Goal: Information Seeking & Learning: Learn about a topic

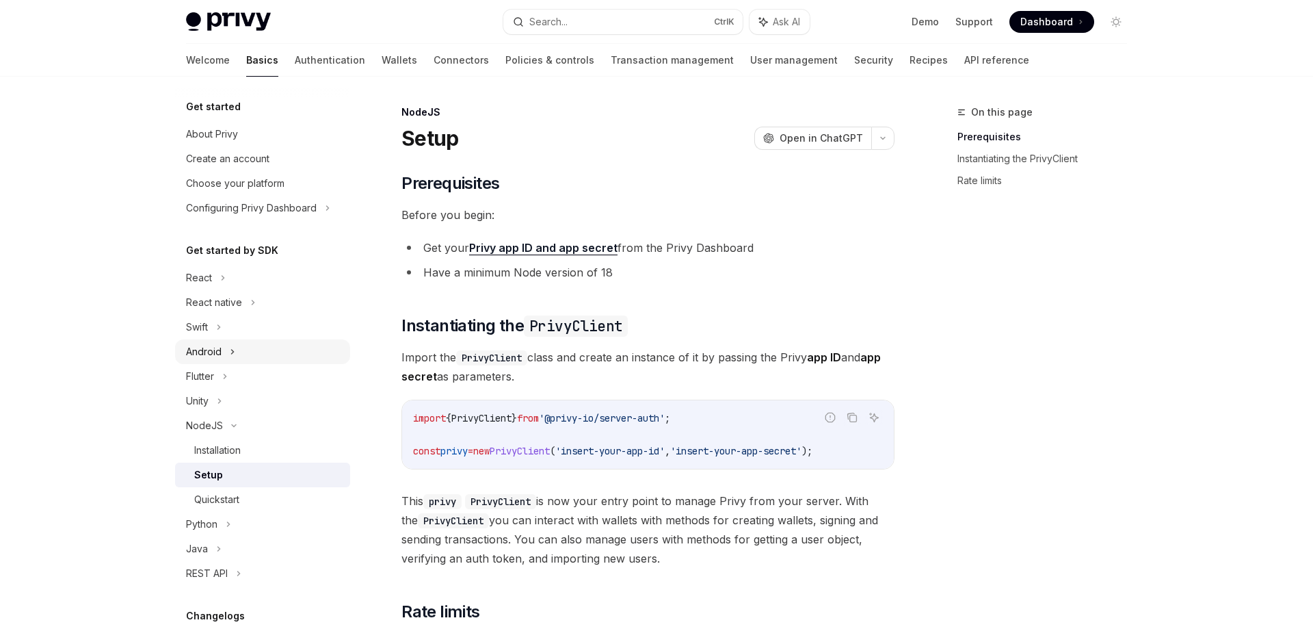
click at [204, 354] on div "Android" at bounding box center [204, 351] width 36 height 16
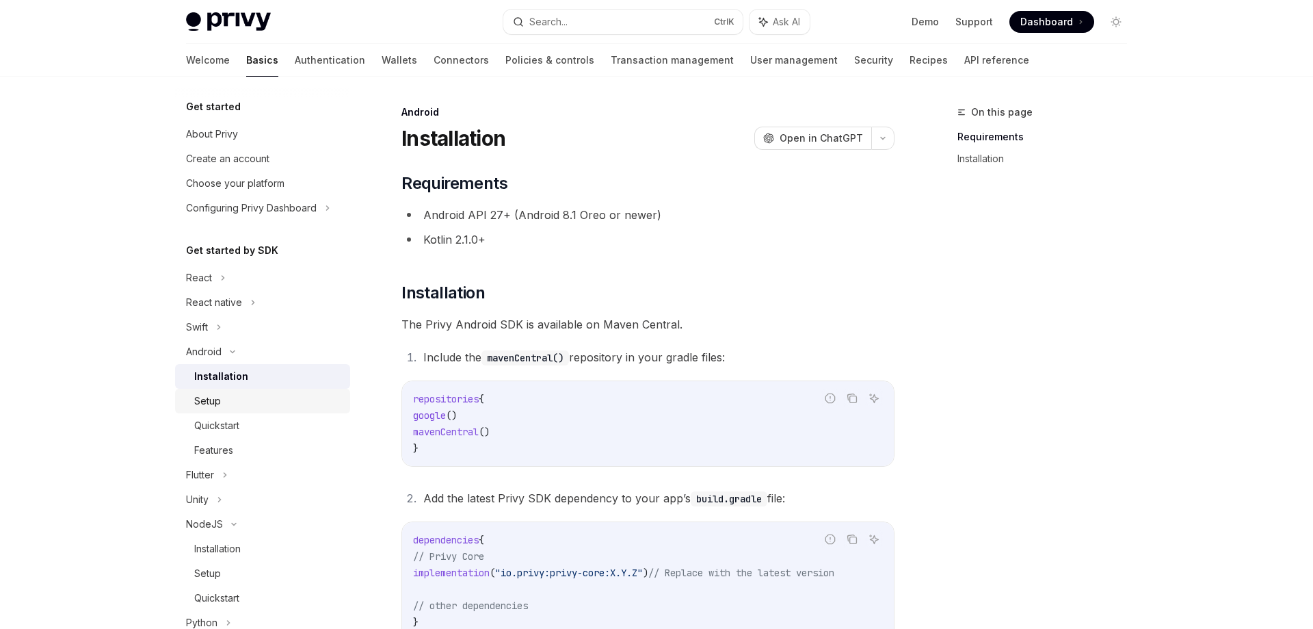
click at [215, 399] on div "Setup" at bounding box center [207, 401] width 27 height 16
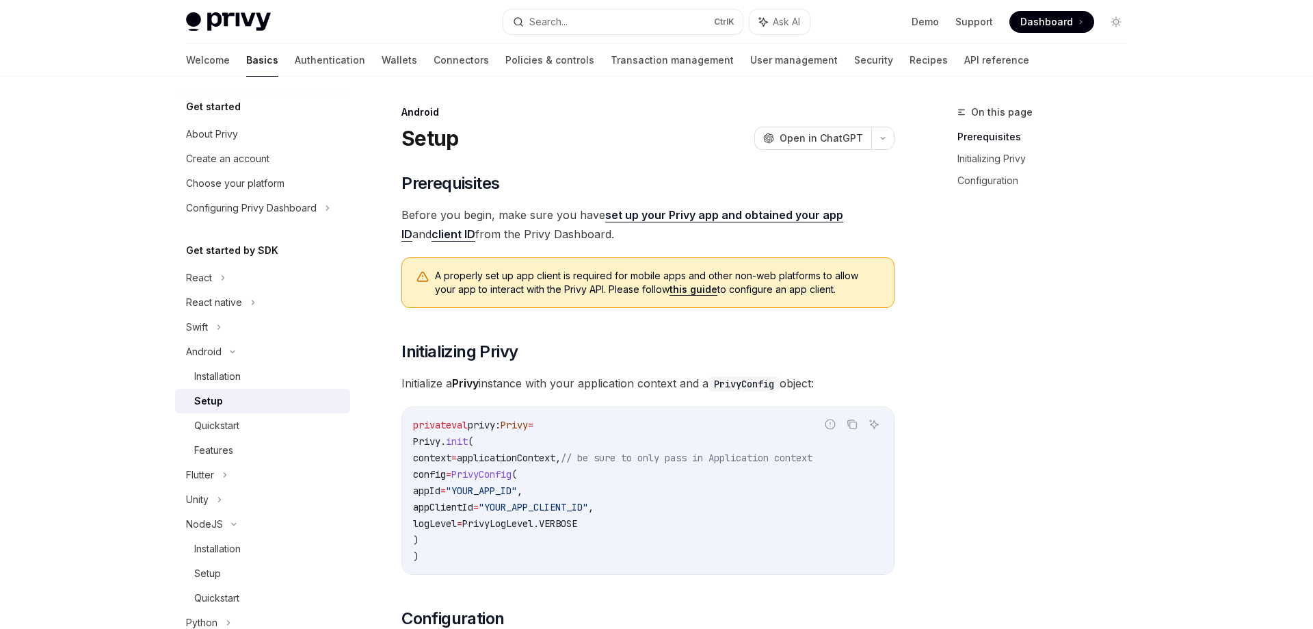
drag, startPoint x: 475, startPoint y: 488, endPoint x: 758, endPoint y: 510, distance: 284.0
click at [719, 529] on code "private val privy: Privy = Privy. init ( context = applicationContext, // be su…" at bounding box center [648, 491] width 470 height 148
click at [758, 510] on code "private val privy: Privy = Privy. init ( context = applicationContext, // be su…" at bounding box center [648, 491] width 470 height 148
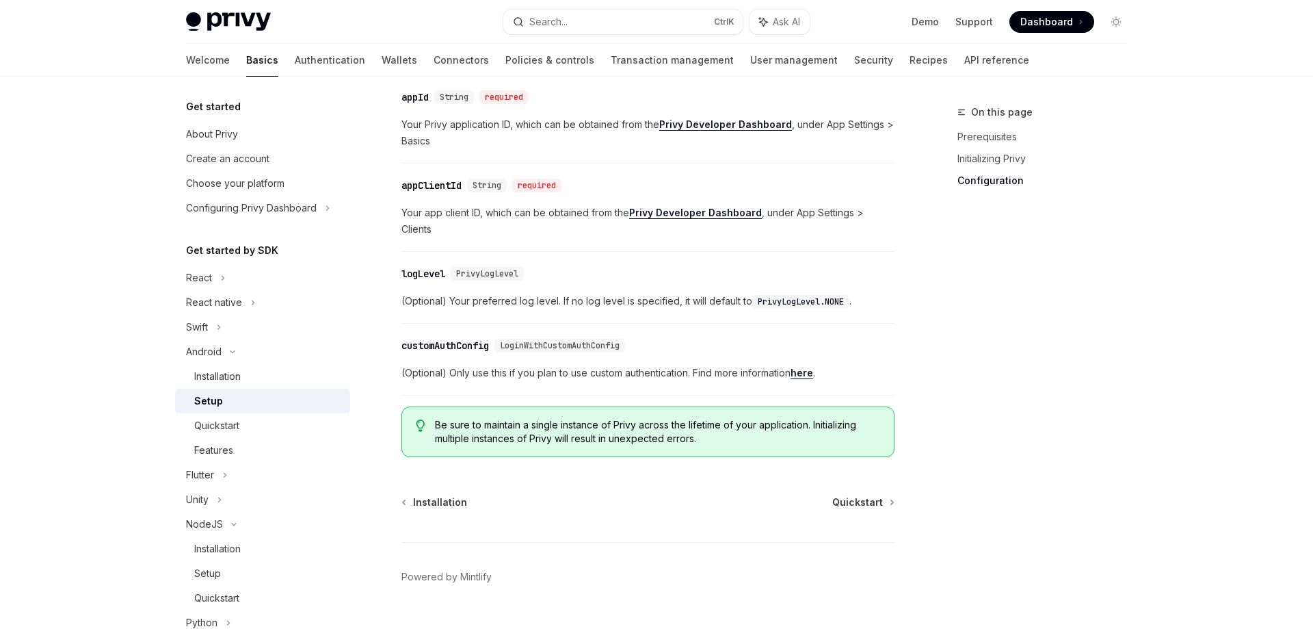
scroll to position [606, 0]
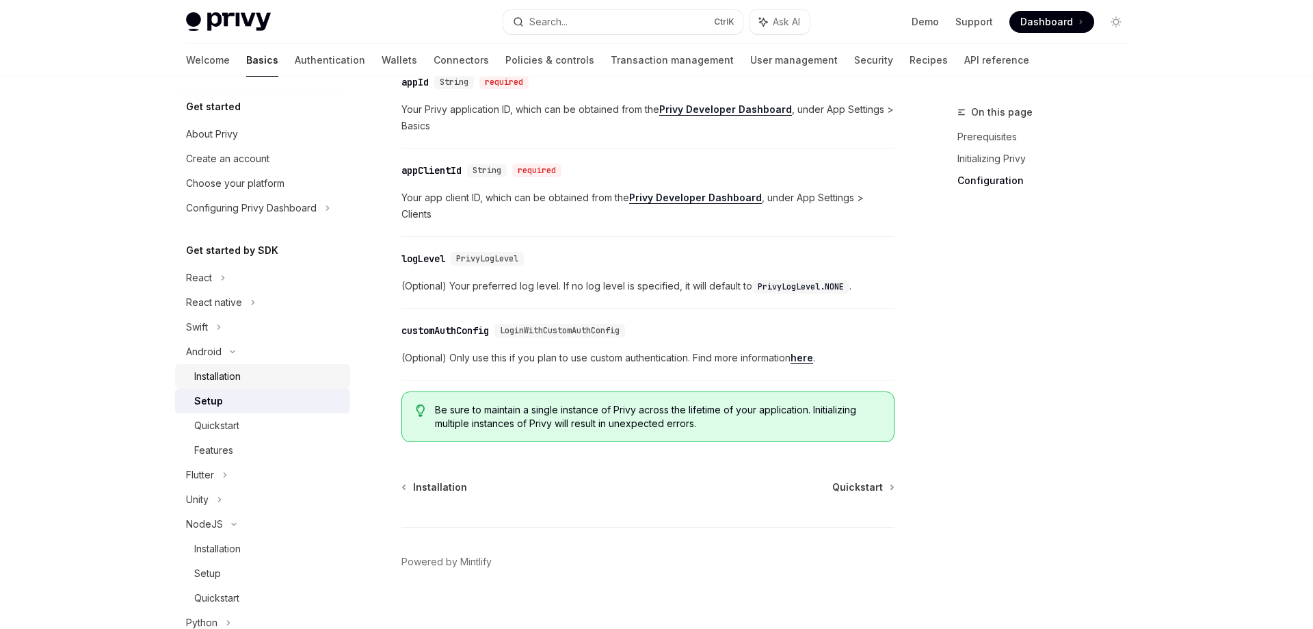
click at [228, 382] on div "Installation" at bounding box center [217, 376] width 47 height 16
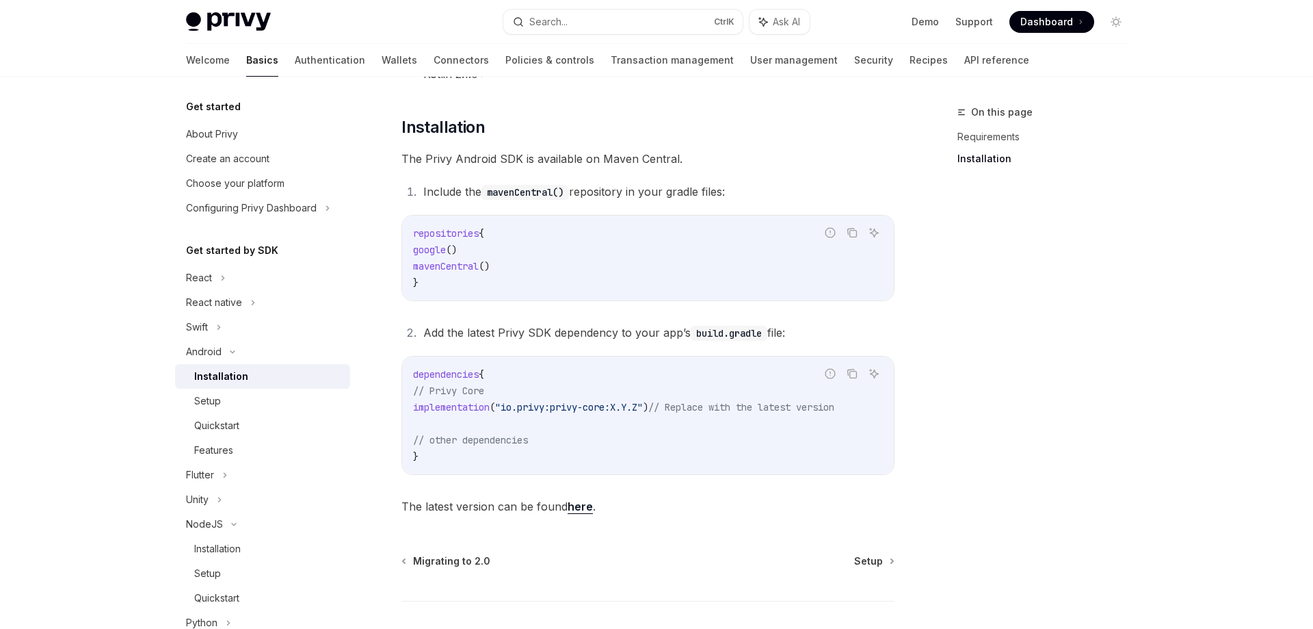
scroll to position [256, 0]
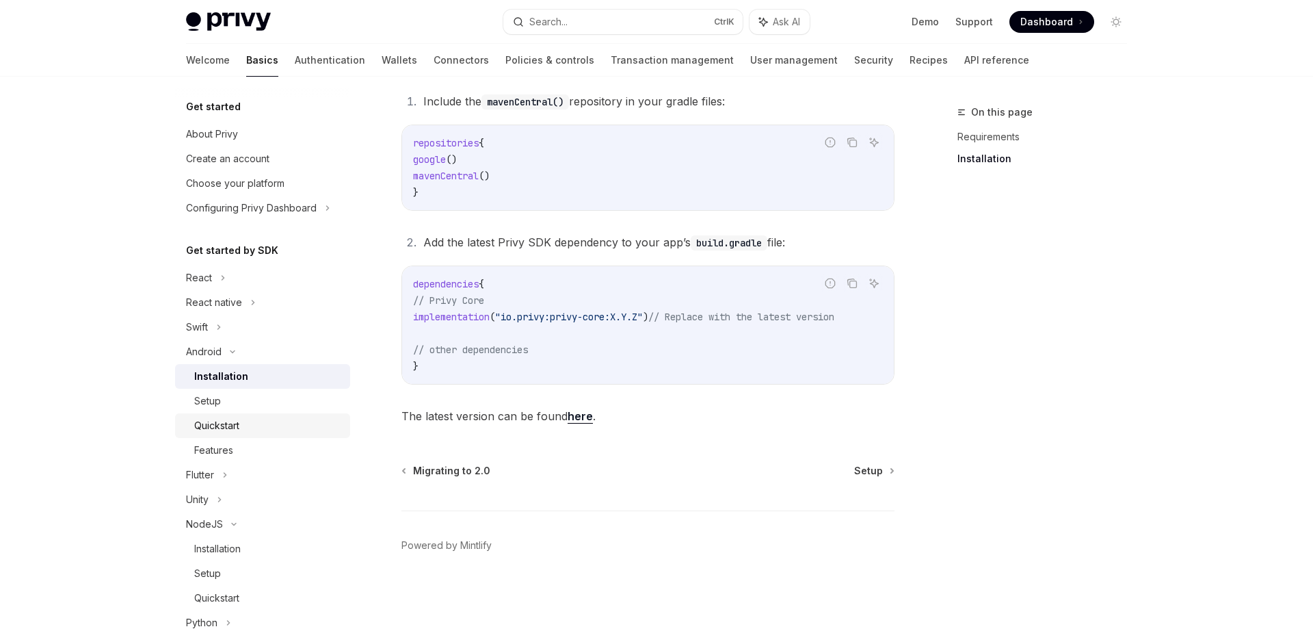
click at [241, 418] on div "Quickstart" at bounding box center [268, 425] width 148 height 16
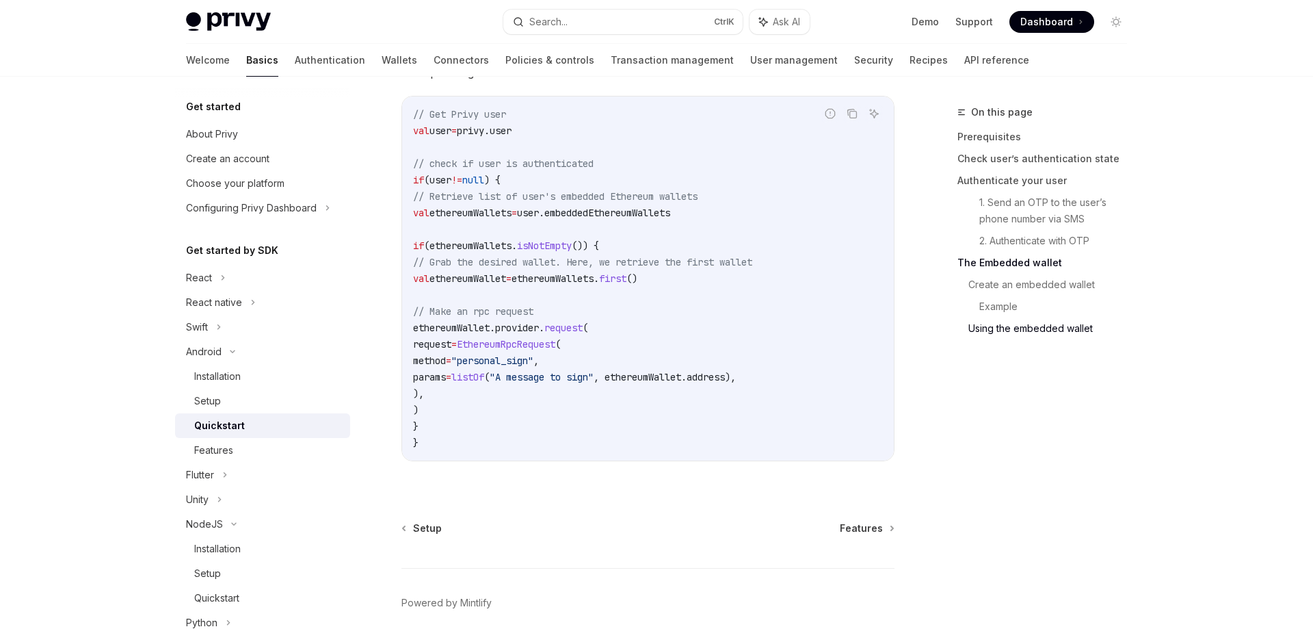
scroll to position [3247, 0]
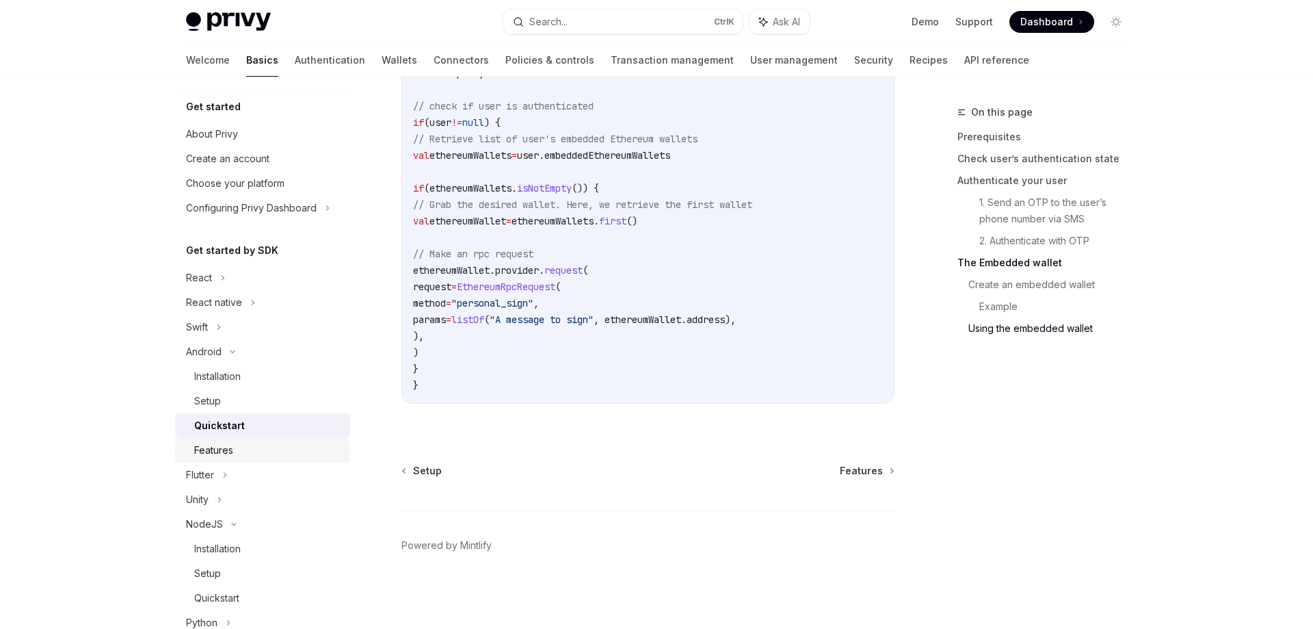
click at [240, 447] on div "Features" at bounding box center [268, 450] width 148 height 16
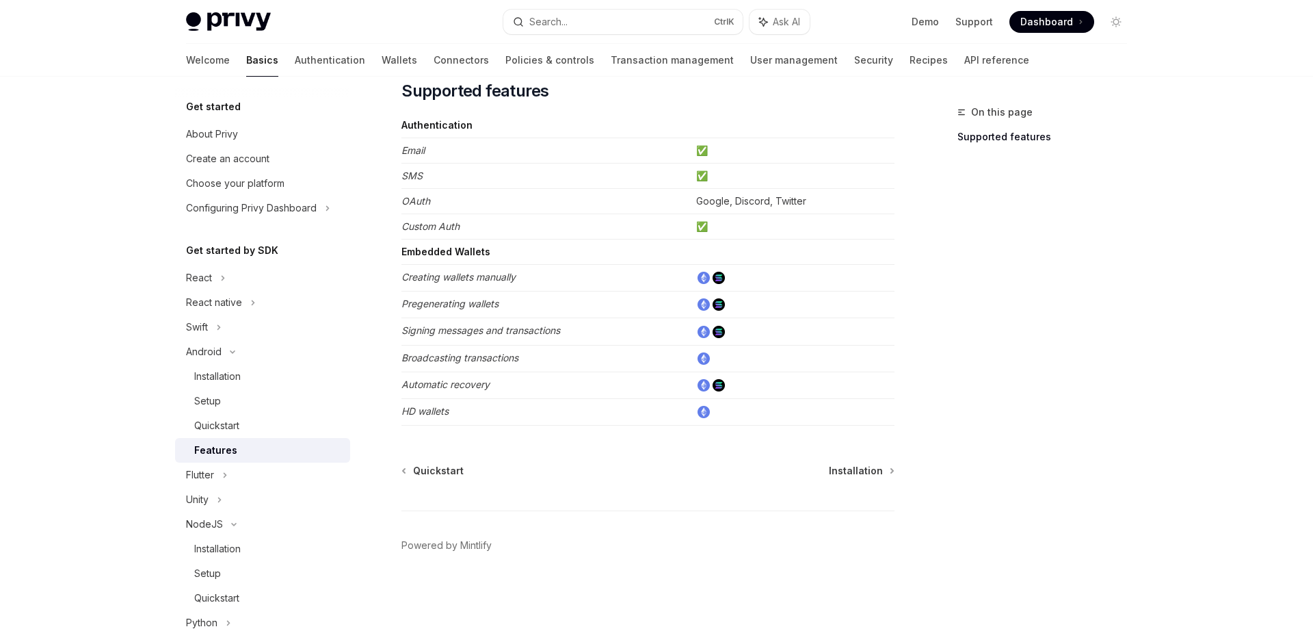
scroll to position [119, 0]
click at [246, 306] on div "React native" at bounding box center [262, 302] width 175 height 25
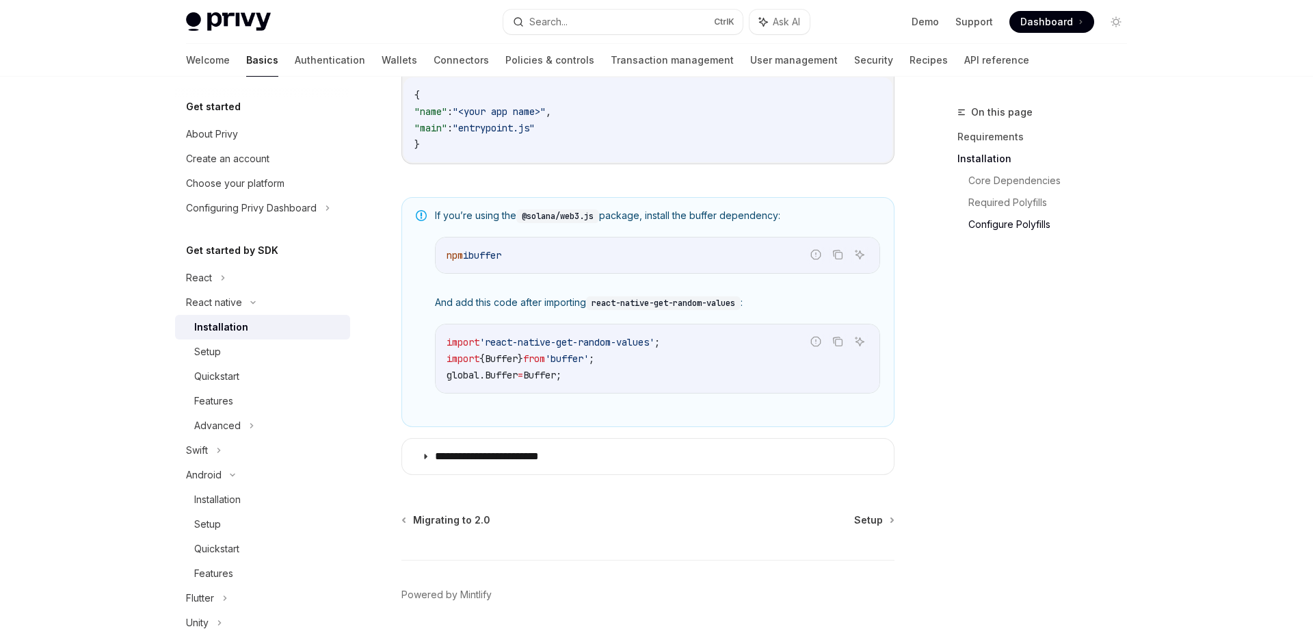
scroll to position [980, 0]
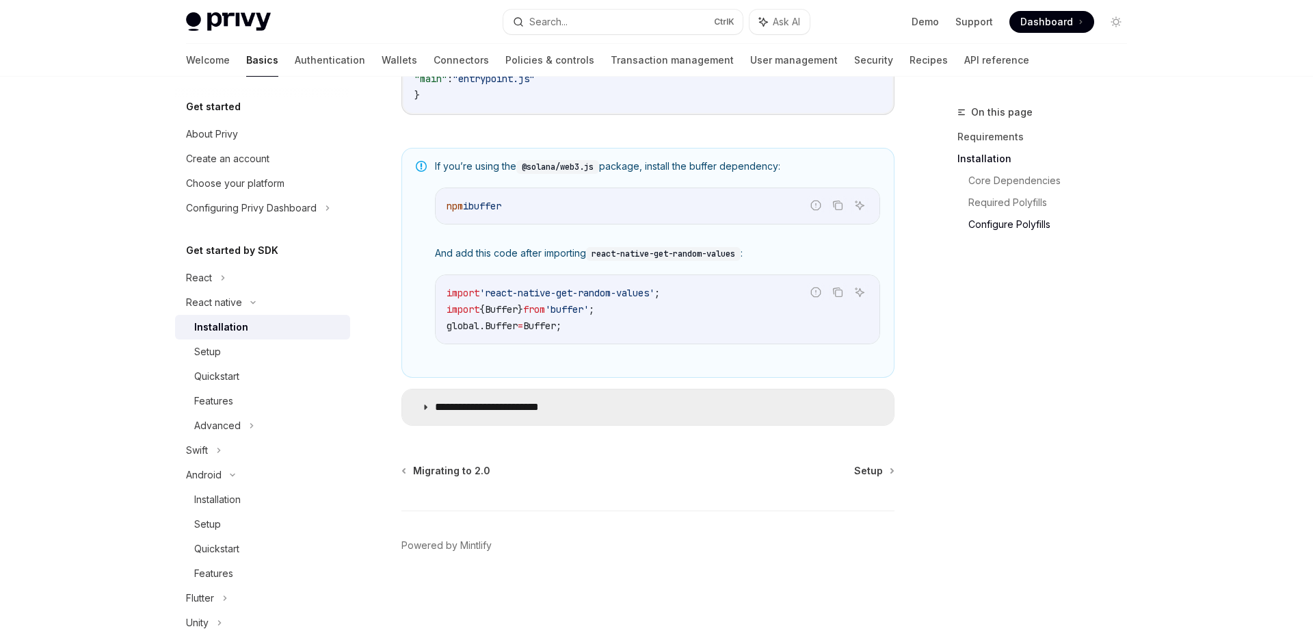
click at [510, 405] on p "**********" at bounding box center [501, 407] width 132 height 14
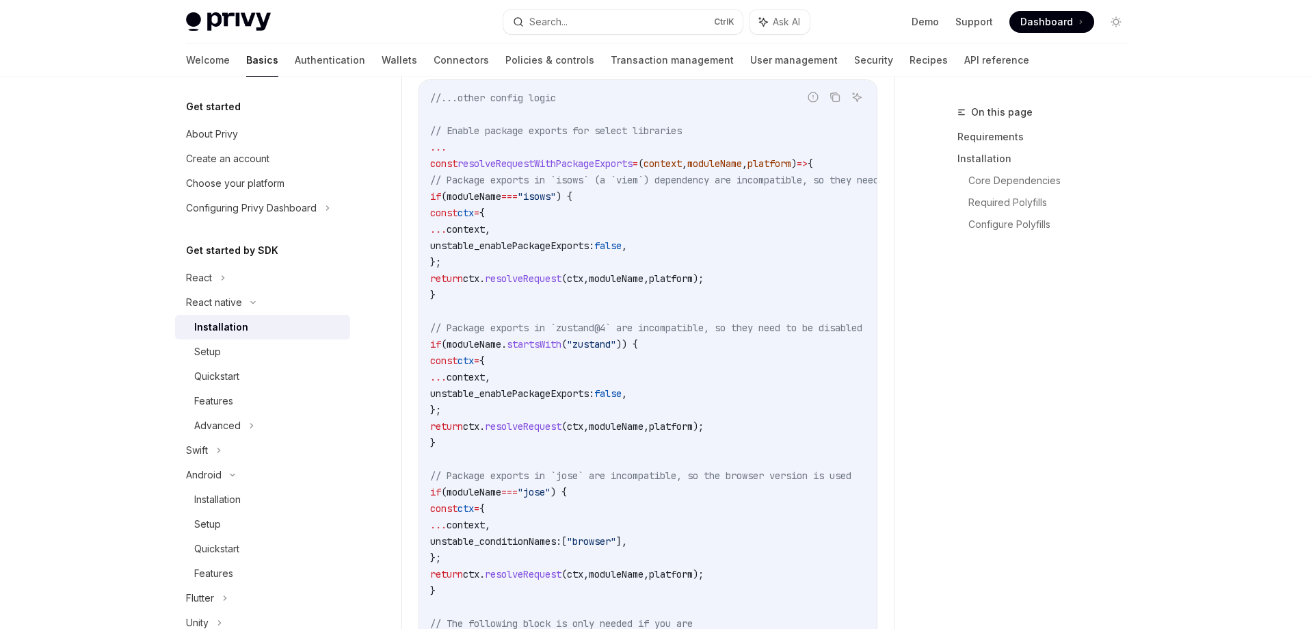
scroll to position [2441, 0]
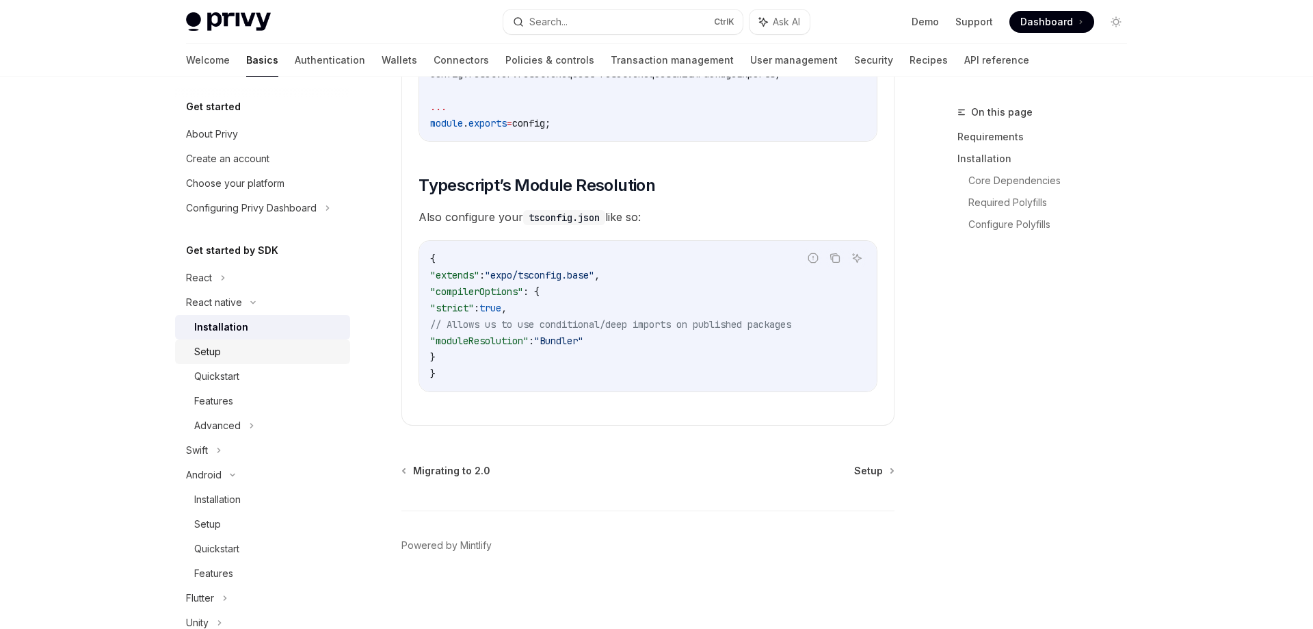
click at [210, 360] on link "Setup" at bounding box center [262, 351] width 175 height 25
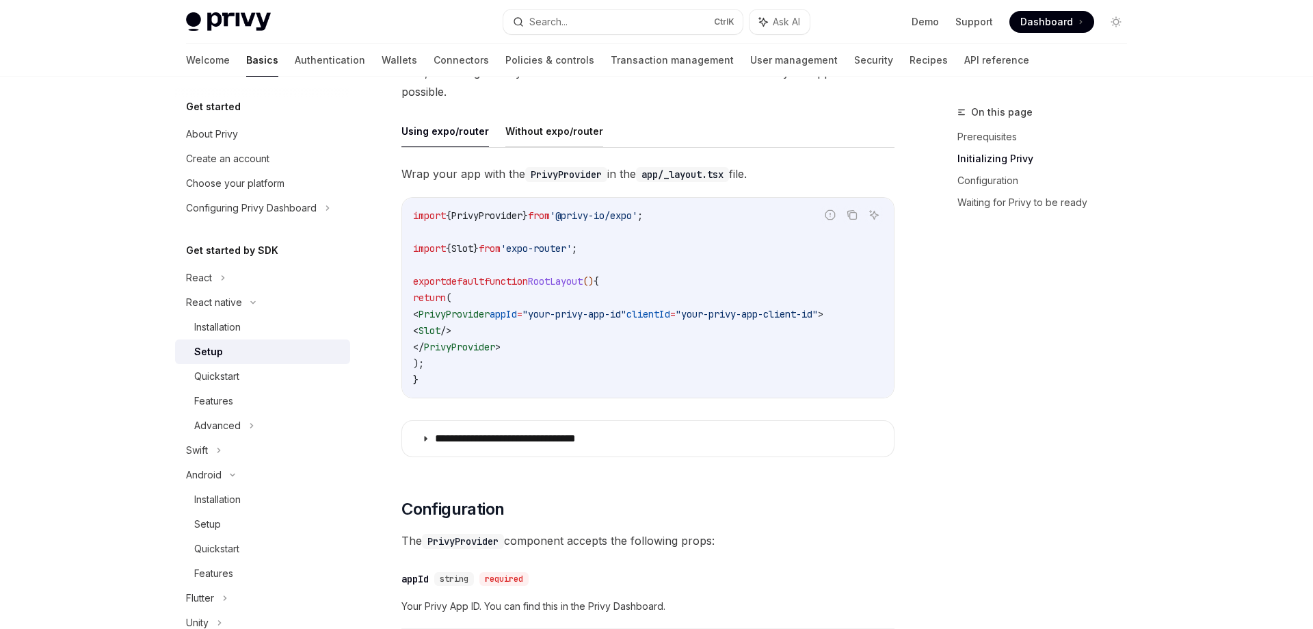
click at [544, 134] on button "Without expo/router" at bounding box center [554, 131] width 98 height 32
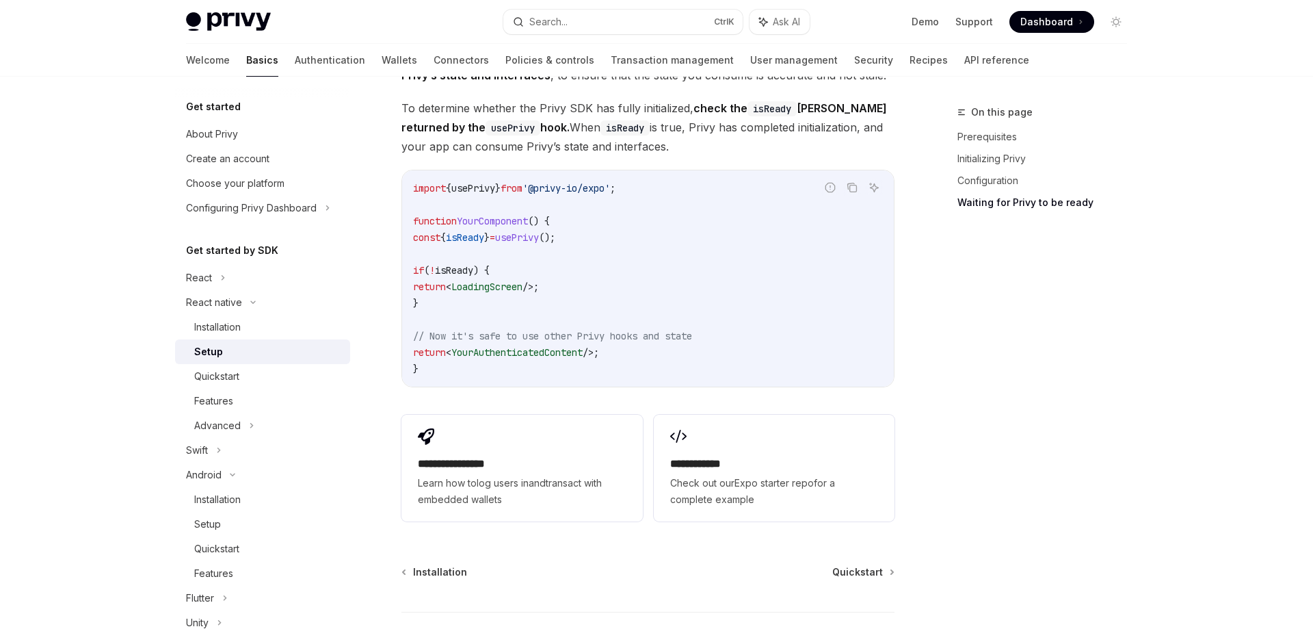
scroll to position [1163, 0]
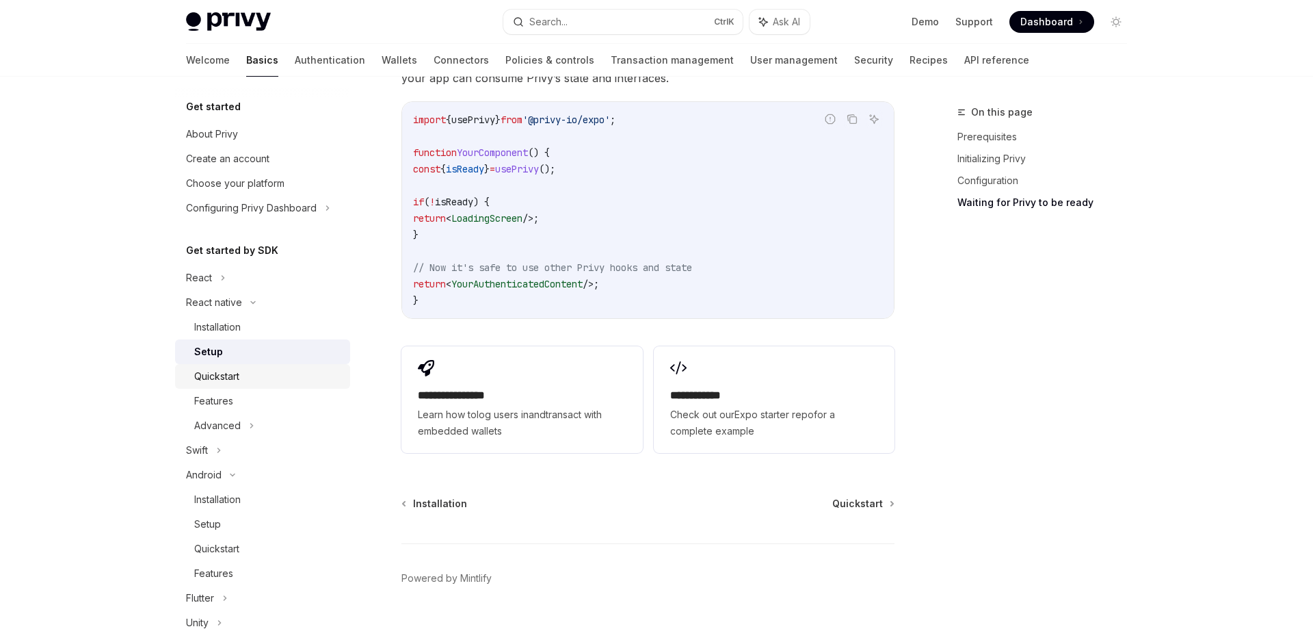
click at [237, 387] on link "Quickstart" at bounding box center [262, 376] width 175 height 25
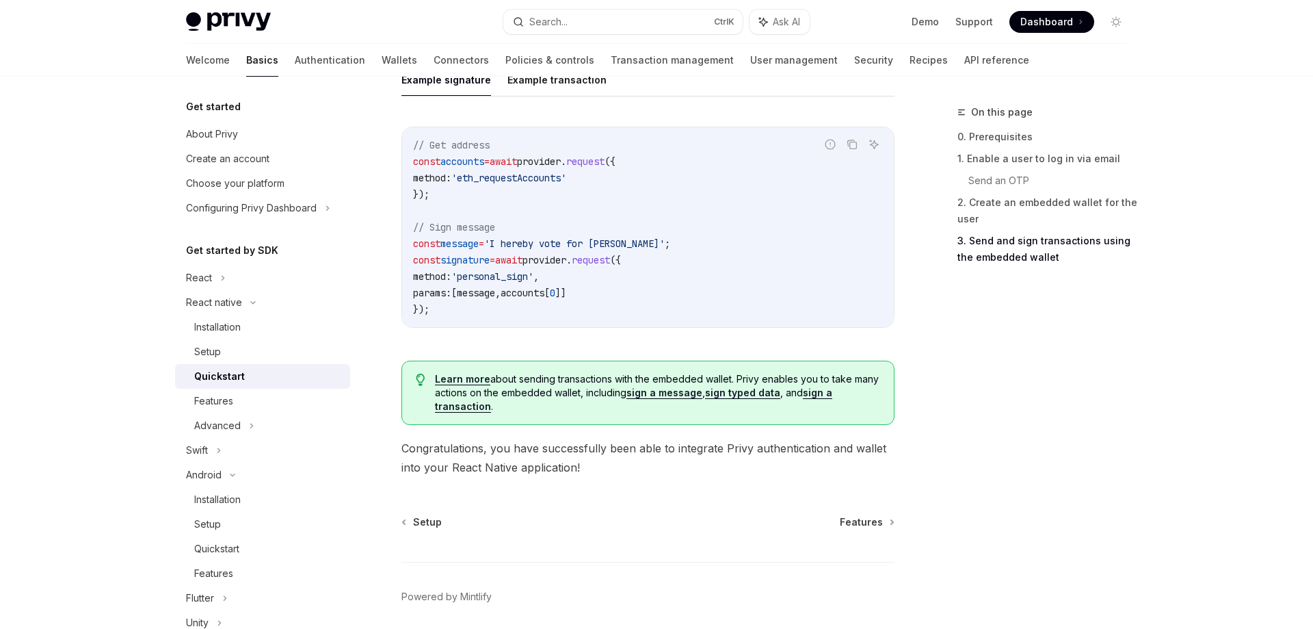
scroll to position [2048, 0]
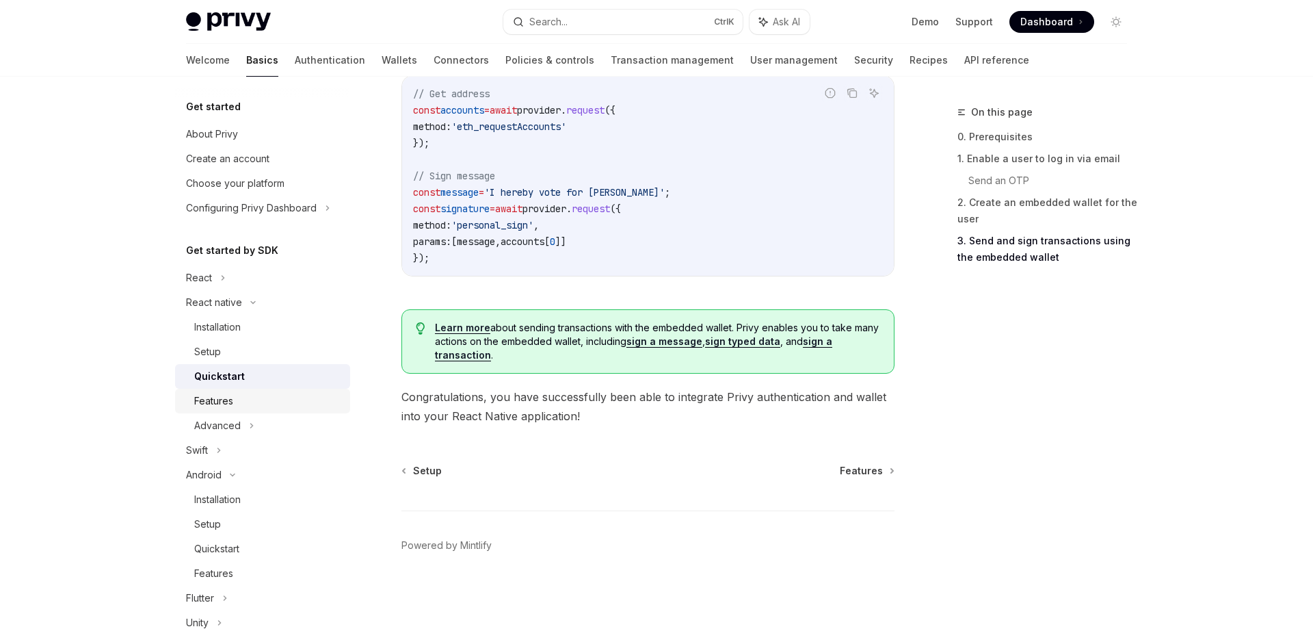
click at [213, 406] on div "Features" at bounding box center [213, 401] width 39 height 16
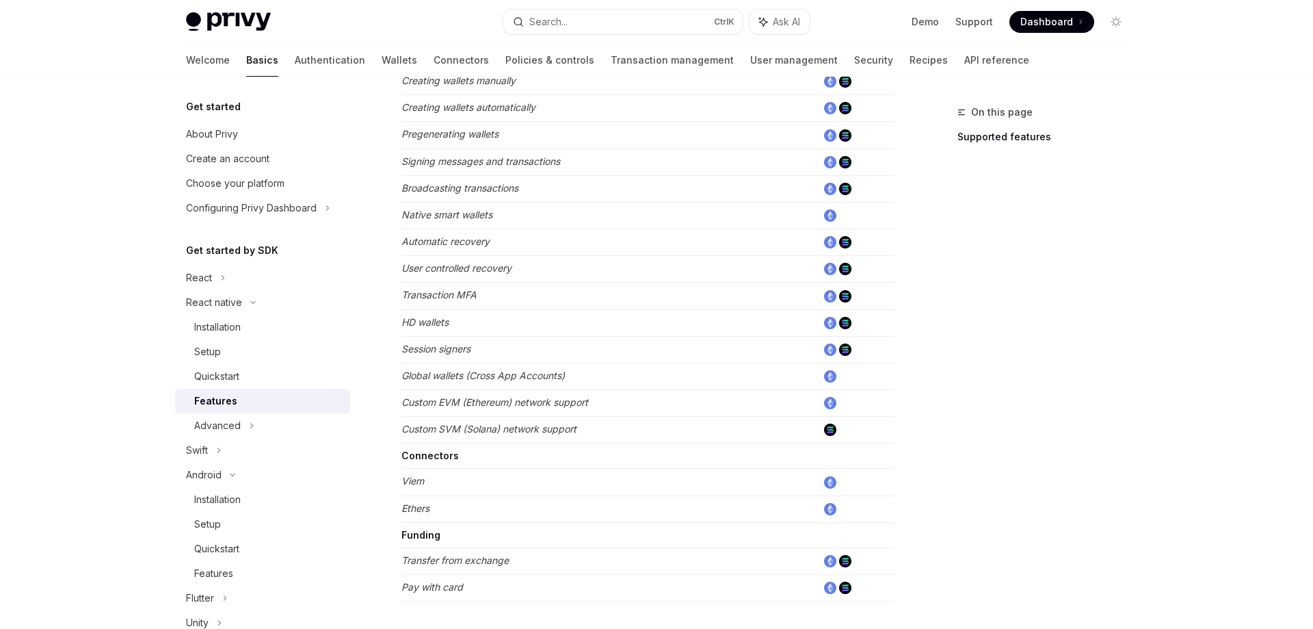
scroll to position [349, 0]
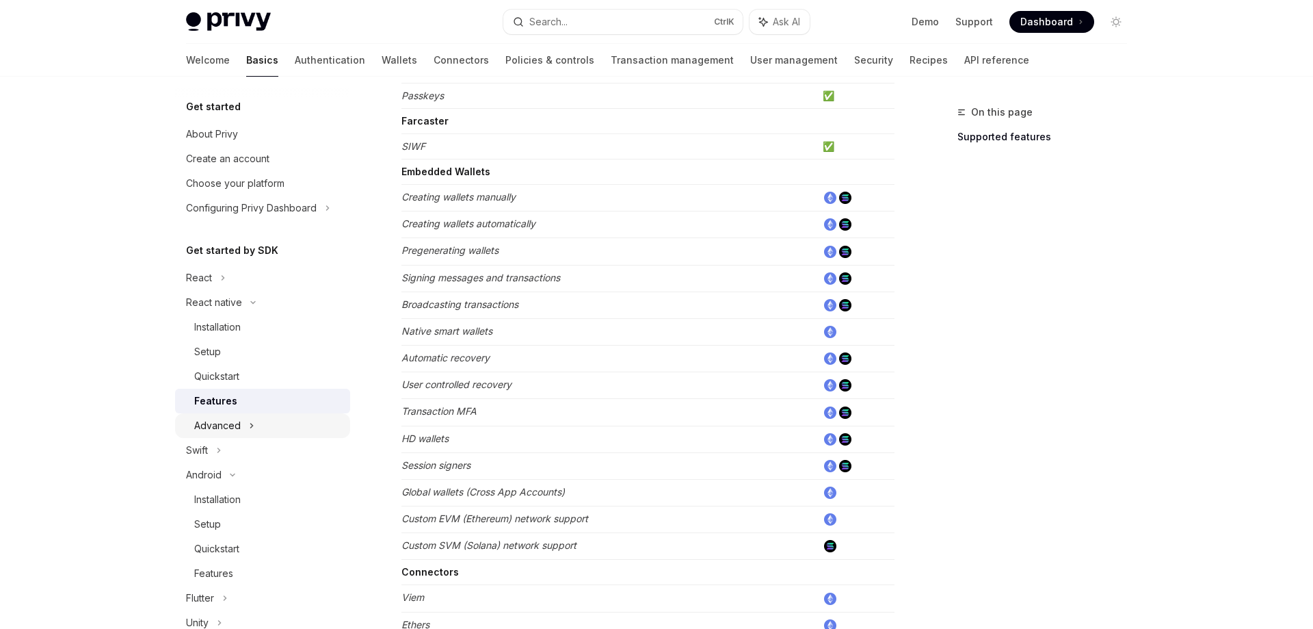
click at [239, 422] on div "Advanced" at bounding box center [217, 425] width 47 height 16
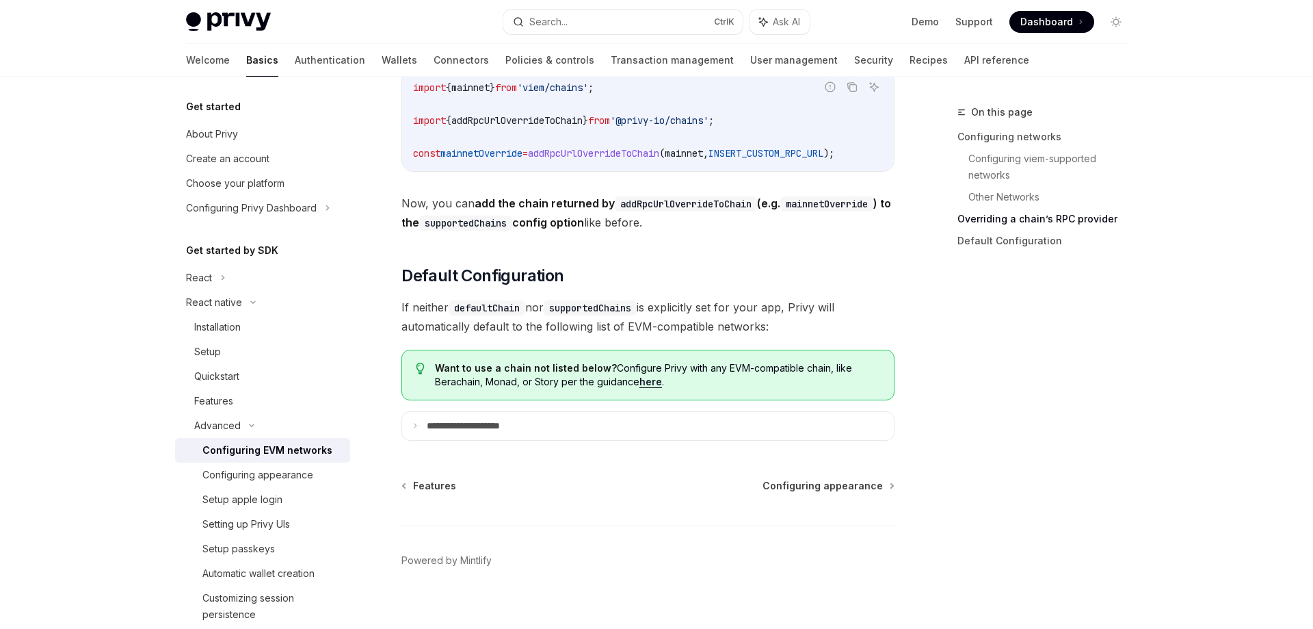
scroll to position [1818, 0]
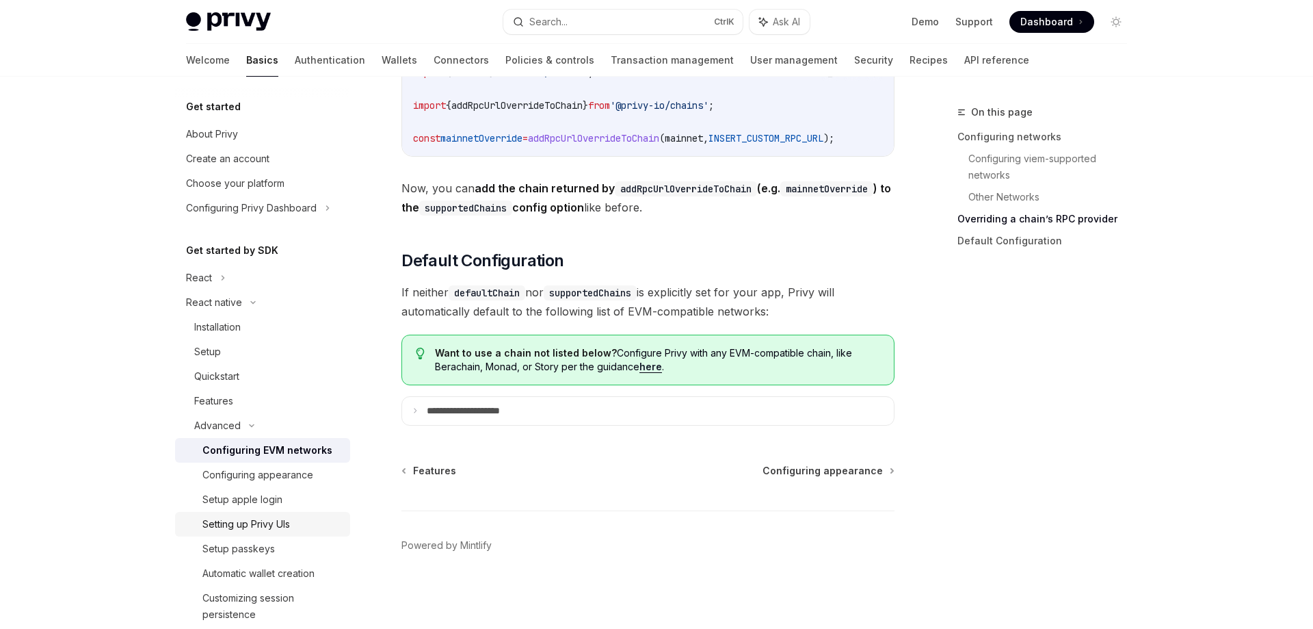
click at [277, 520] on div "Setting up Privy UIs" at bounding box center [246, 524] width 88 height 16
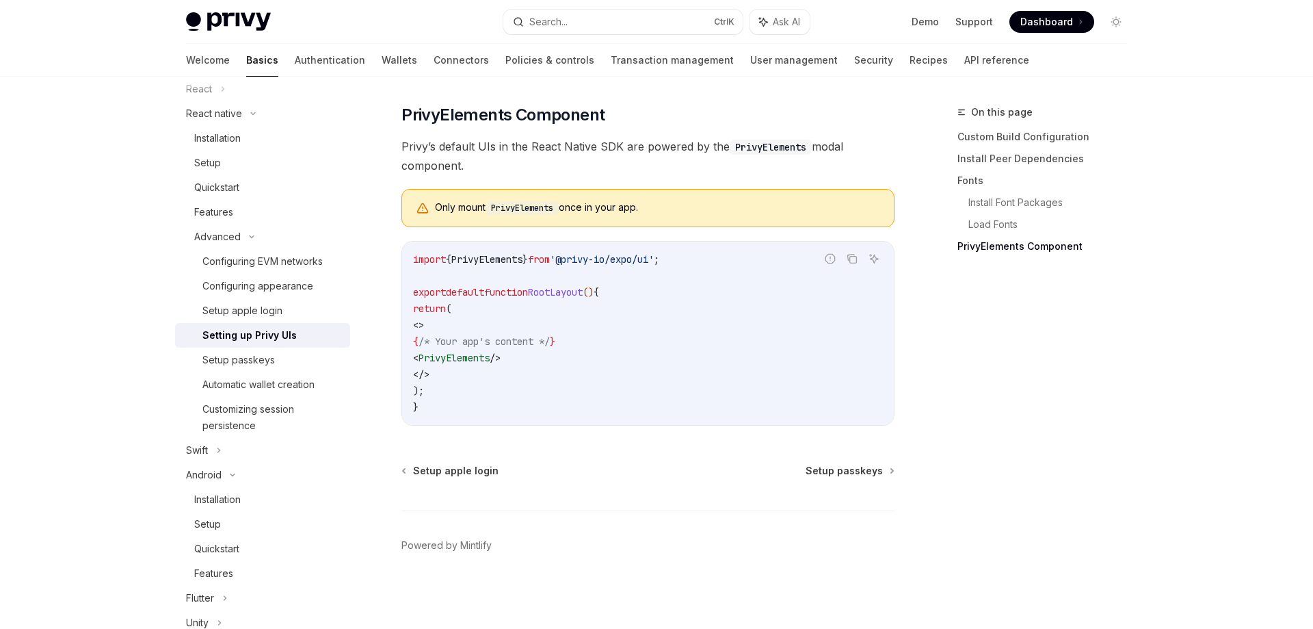
scroll to position [228, 0]
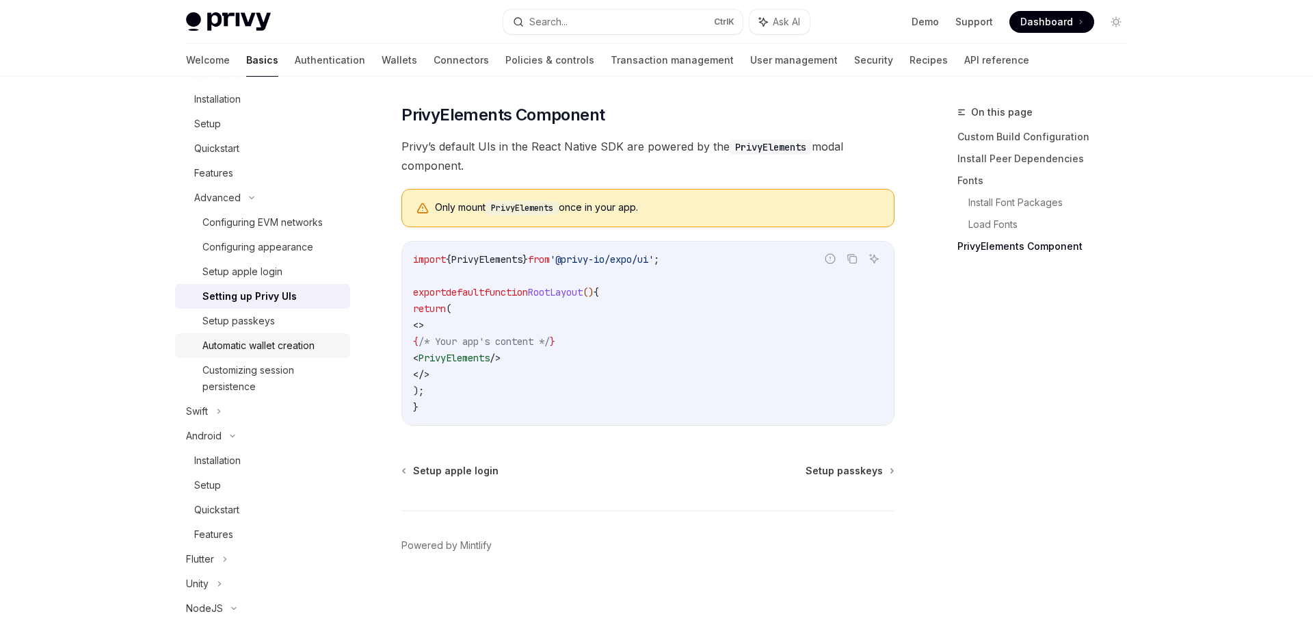
click at [306, 350] on div "Automatic wallet creation" at bounding box center [258, 345] width 112 height 16
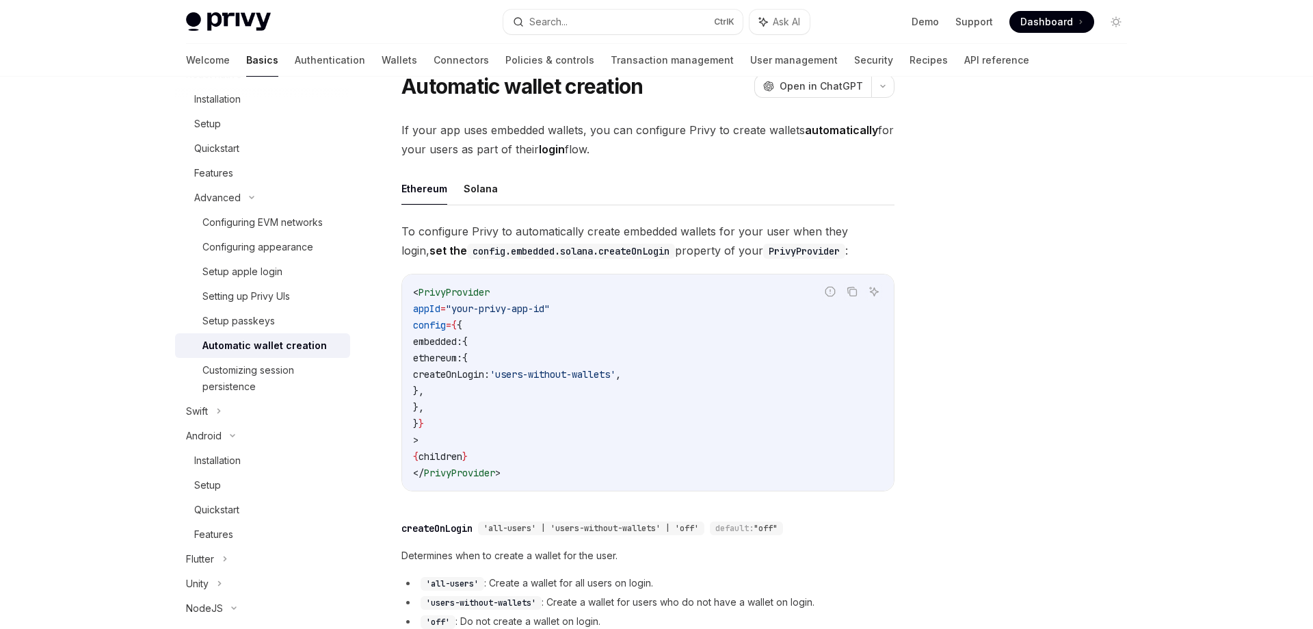
scroll to position [47, 0]
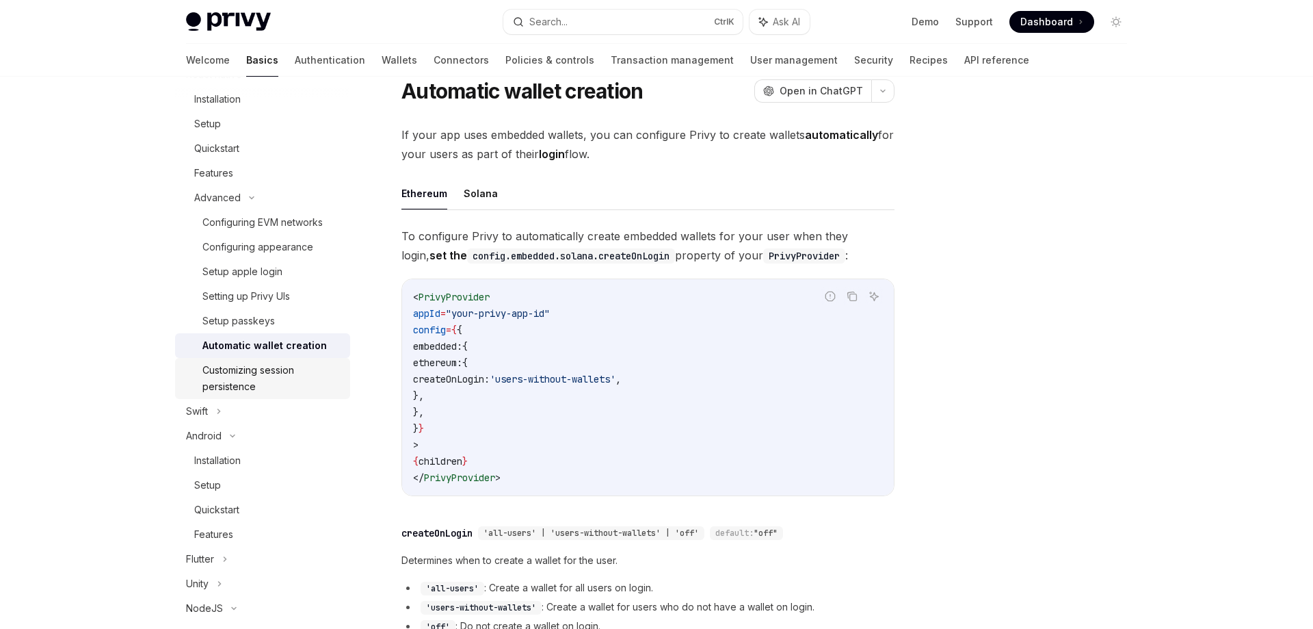
click at [237, 373] on div "Customizing session persistence" at bounding box center [272, 378] width 140 height 33
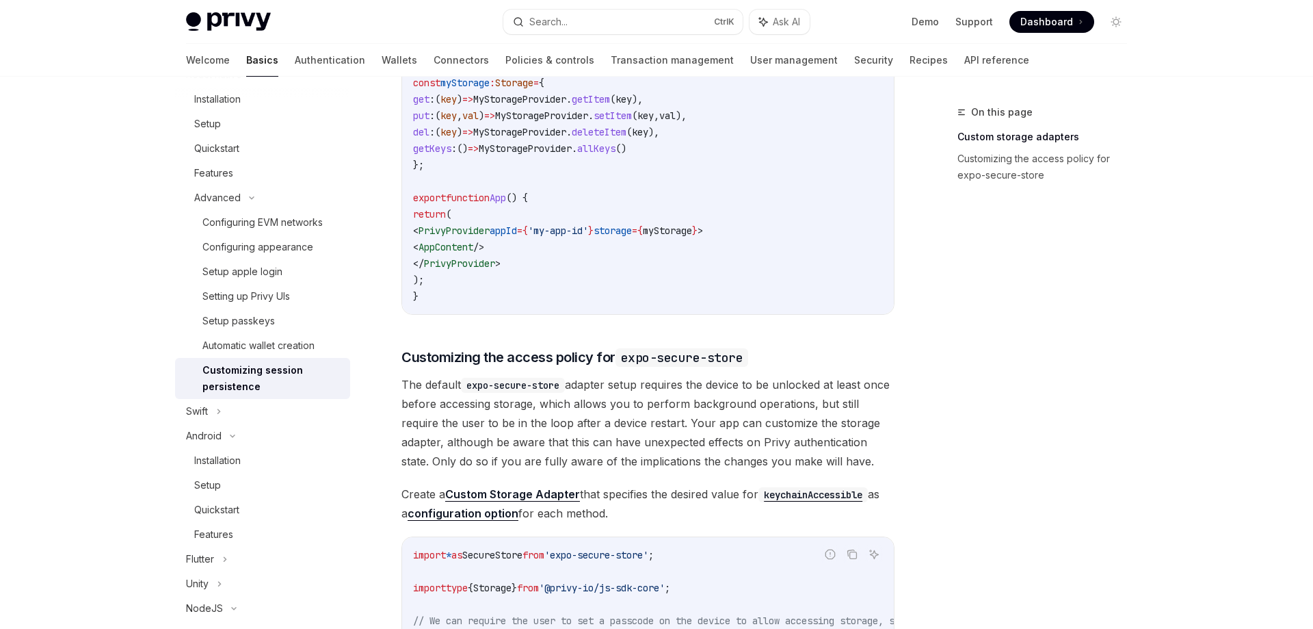
scroll to position [396, 0]
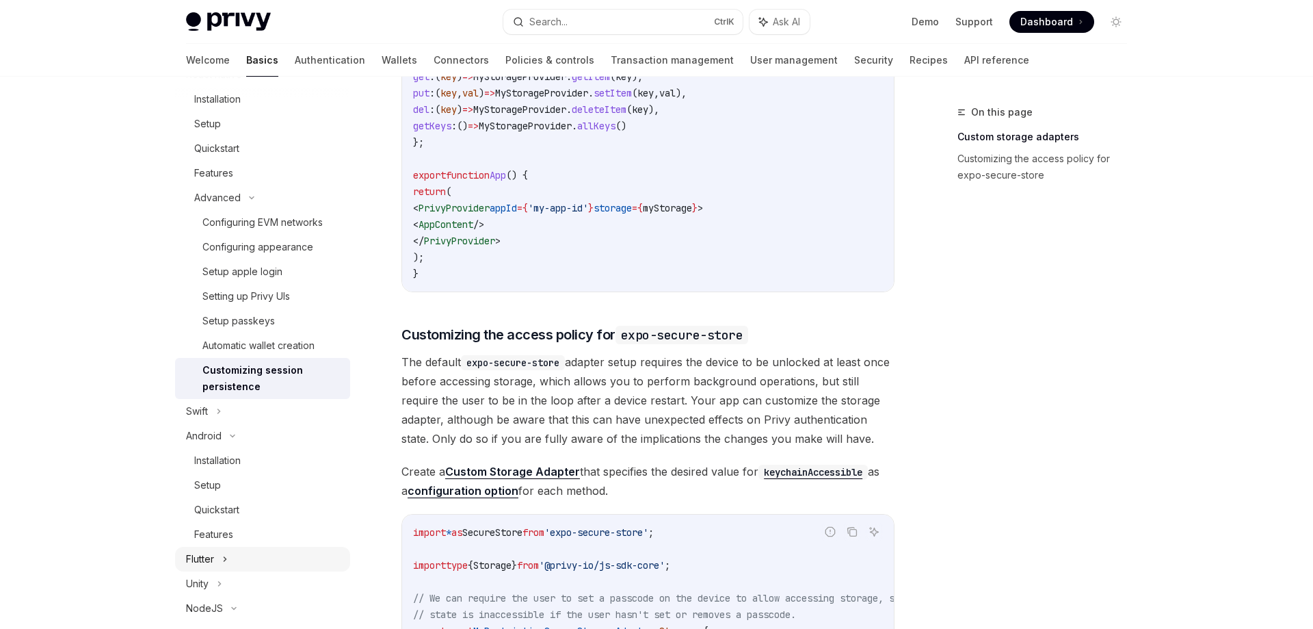
click at [220, 556] on div "Flutter" at bounding box center [262, 559] width 175 height 25
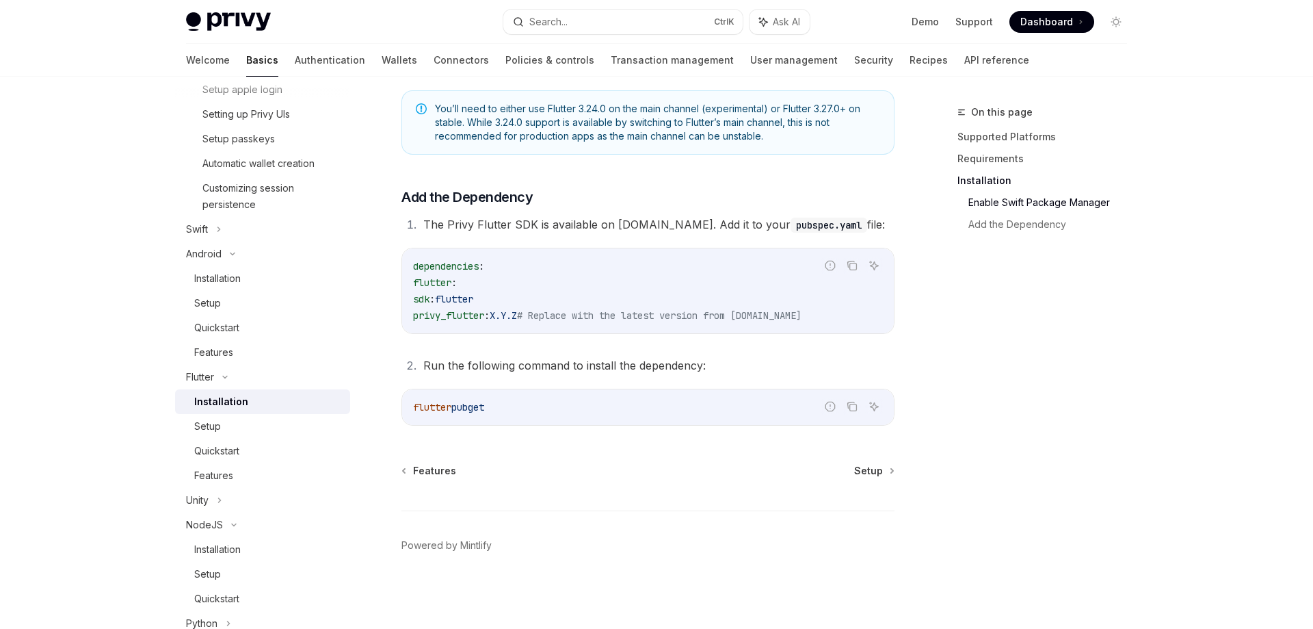
scroll to position [469, 0]
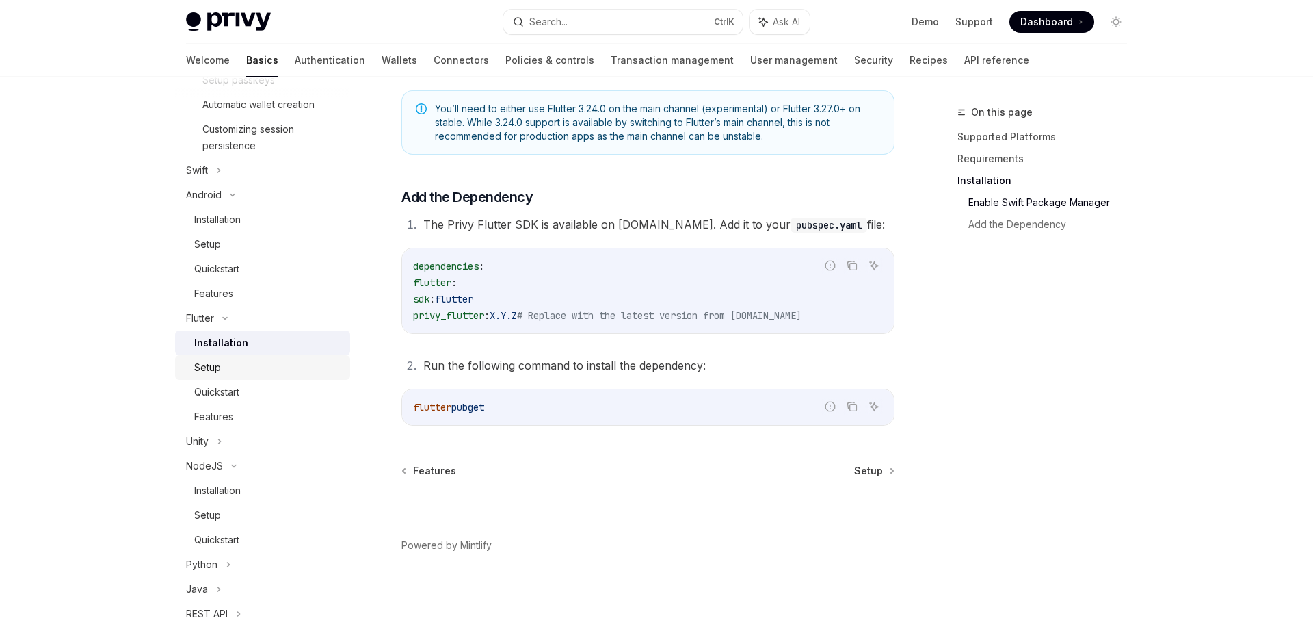
click at [195, 367] on div "Setup" at bounding box center [207, 367] width 27 height 16
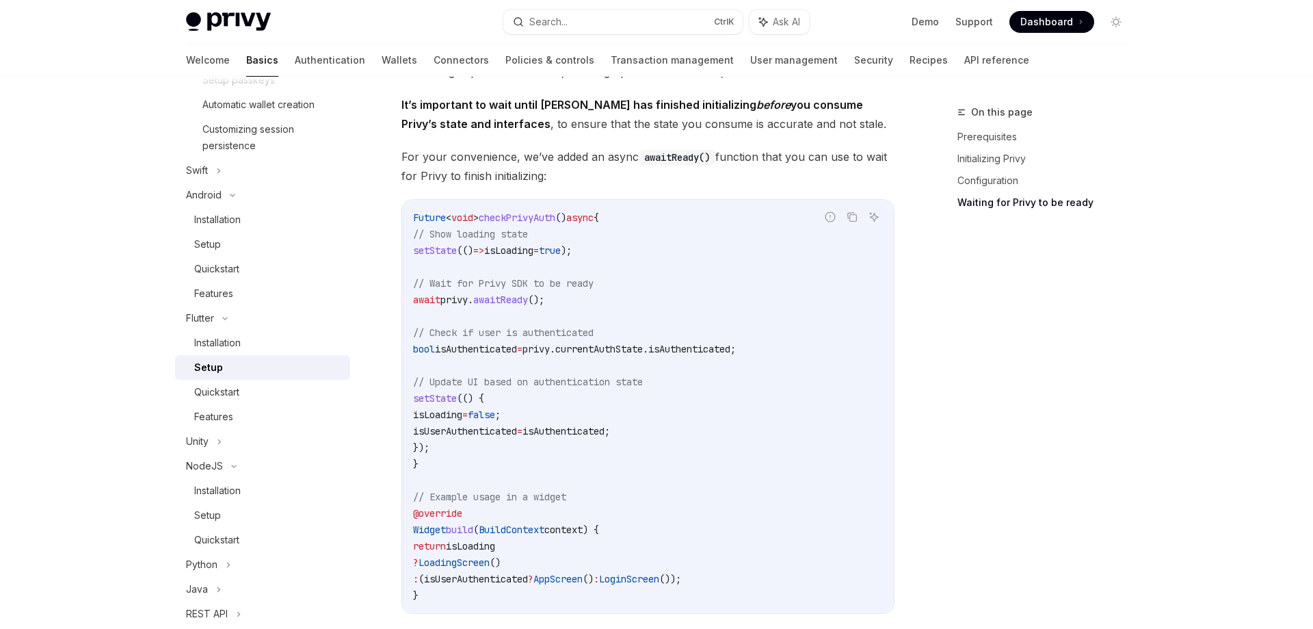
scroll to position [1163, 0]
click at [233, 391] on div "Quickstart" at bounding box center [216, 392] width 45 height 16
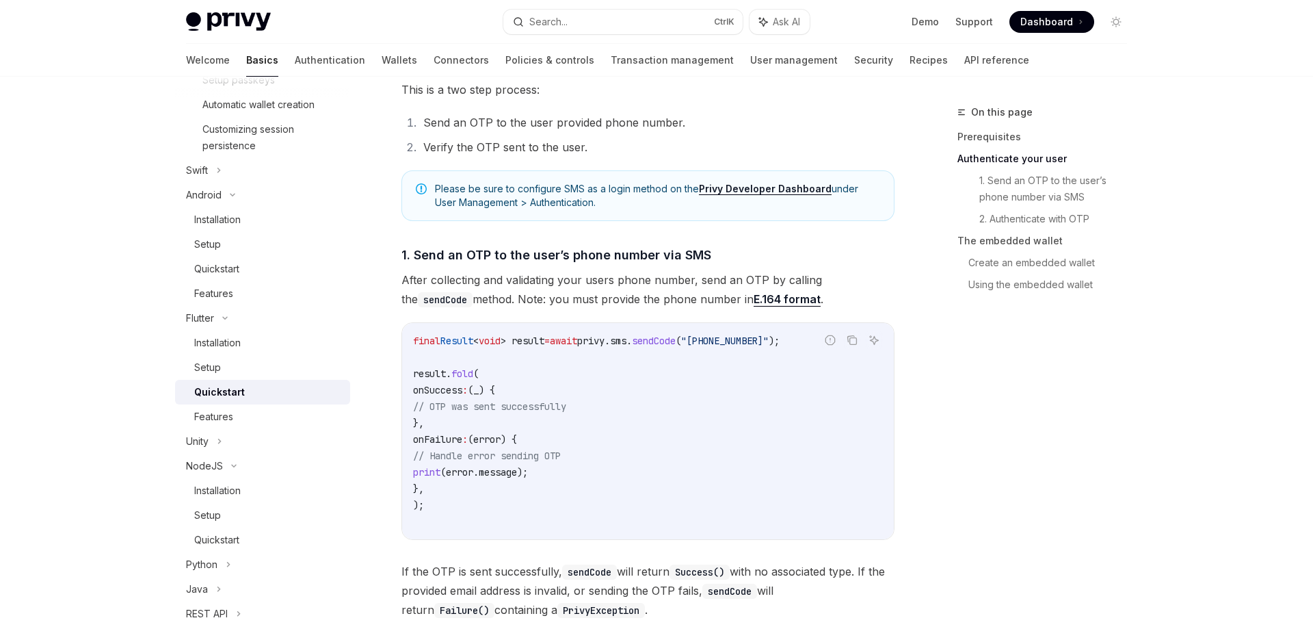
scroll to position [465, 0]
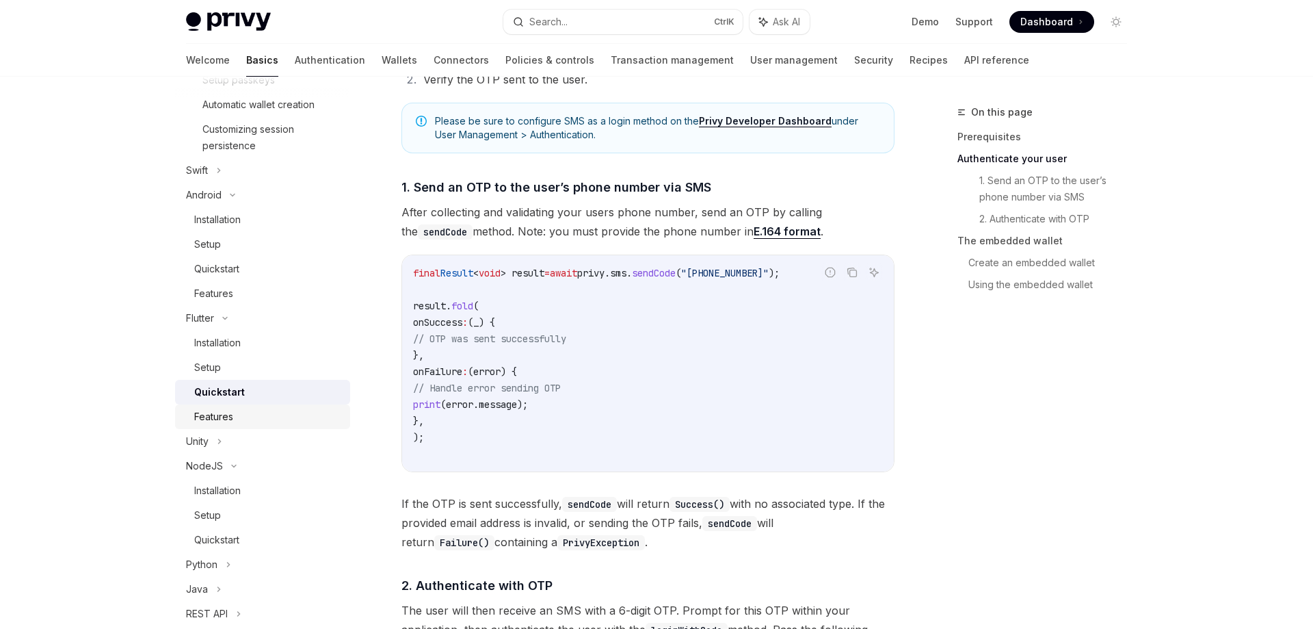
click at [230, 416] on div "Features" at bounding box center [213, 416] width 39 height 16
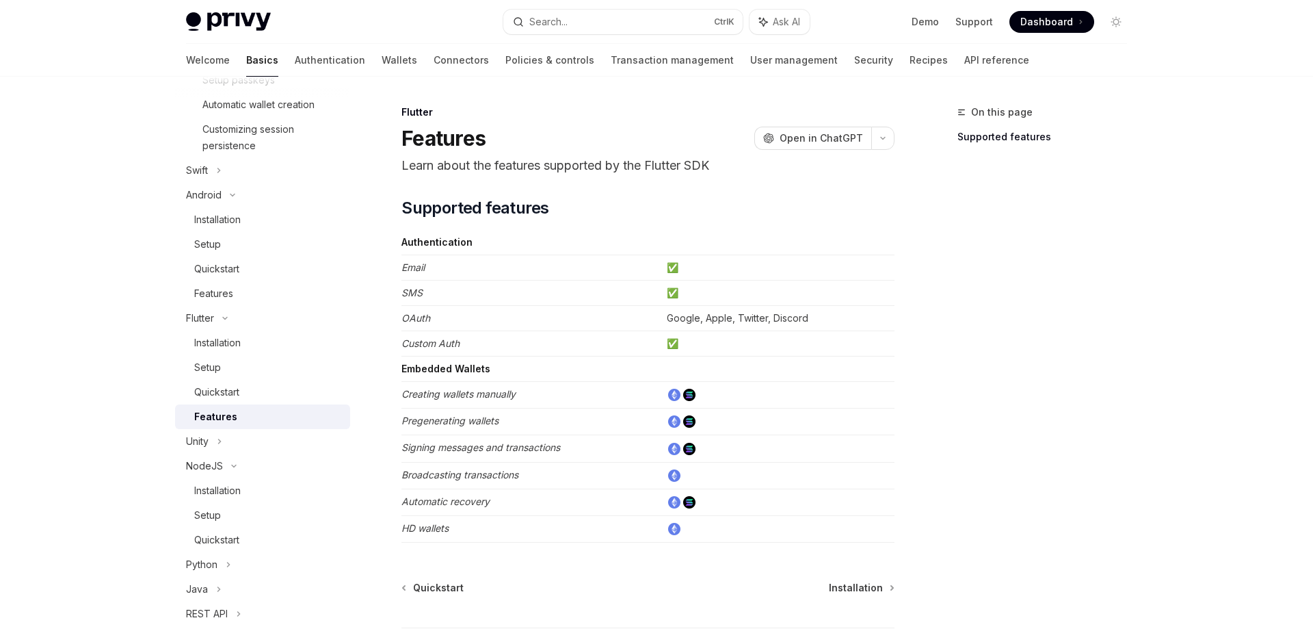
scroll to position [119, 0]
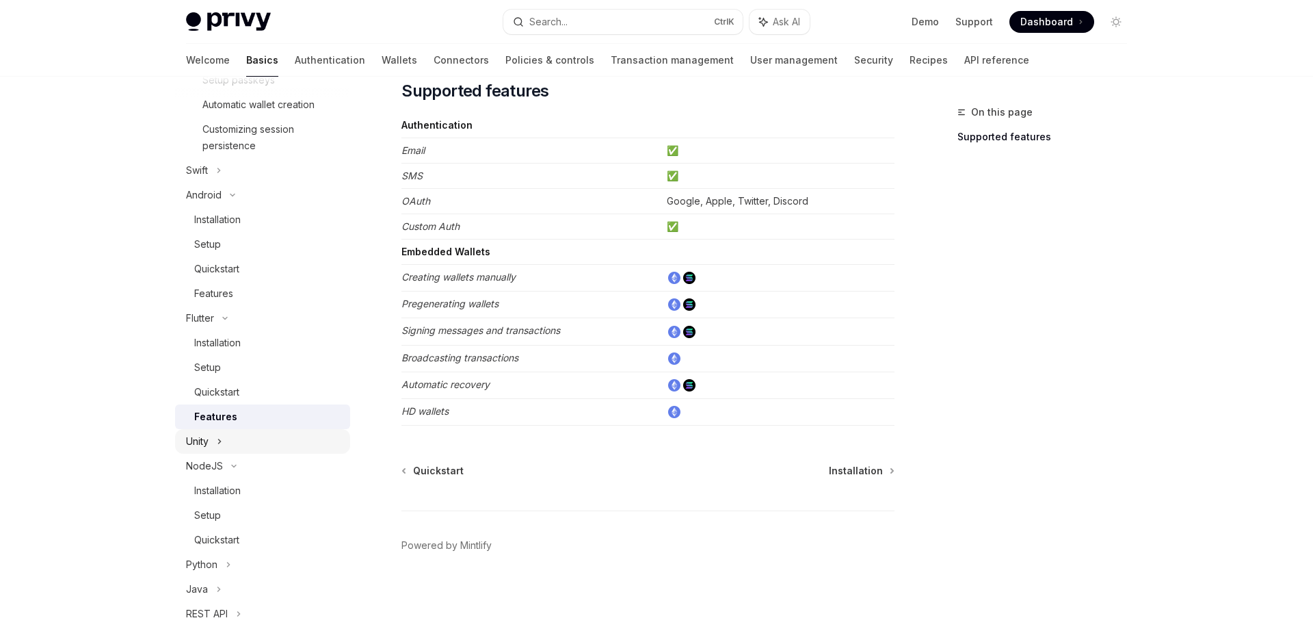
click at [226, 441] on div "Unity" at bounding box center [262, 441] width 175 height 25
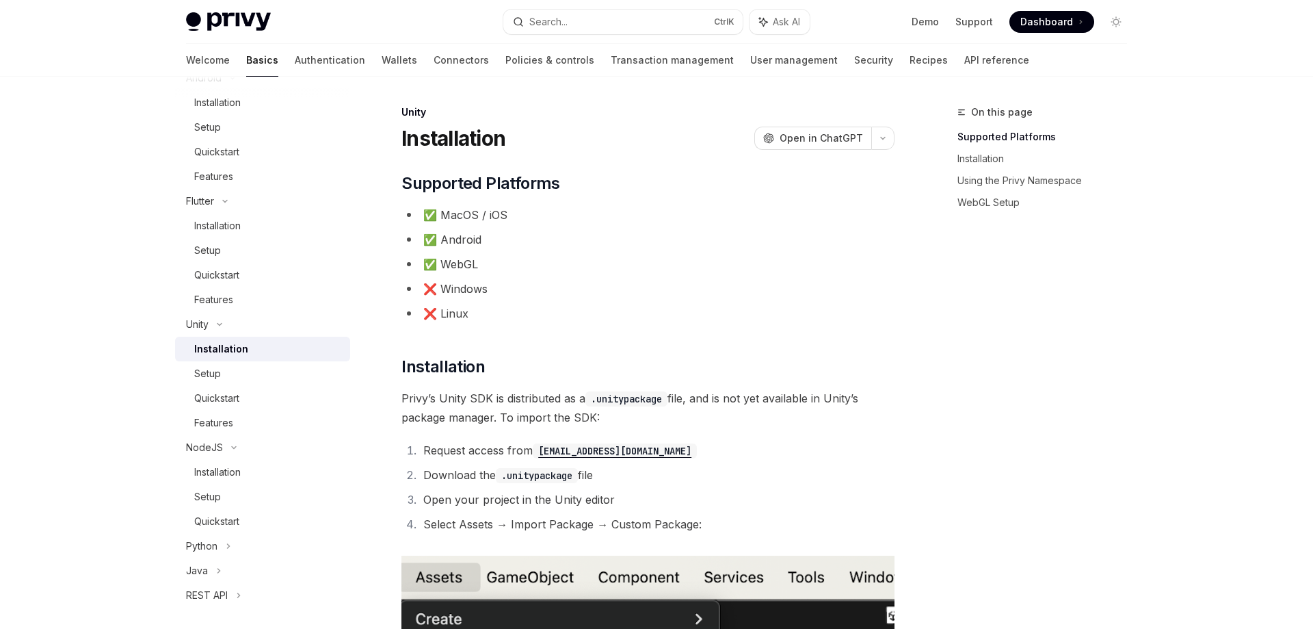
scroll to position [780, 0]
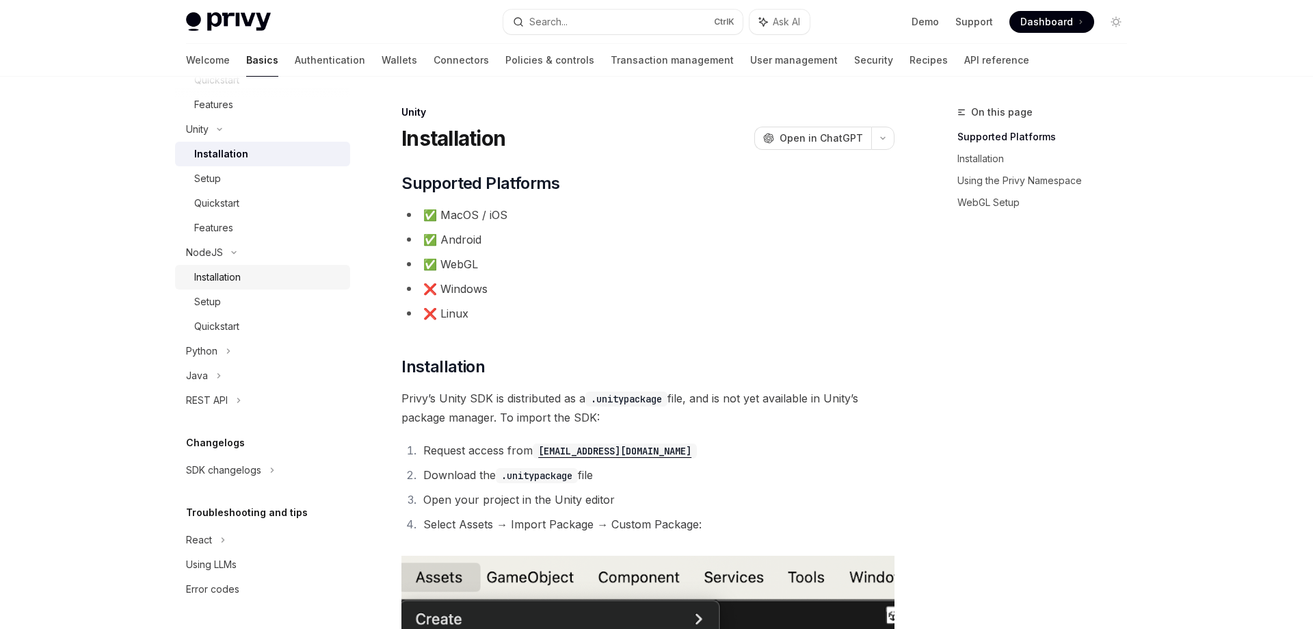
click at [237, 278] on div "Installation" at bounding box center [217, 277] width 47 height 16
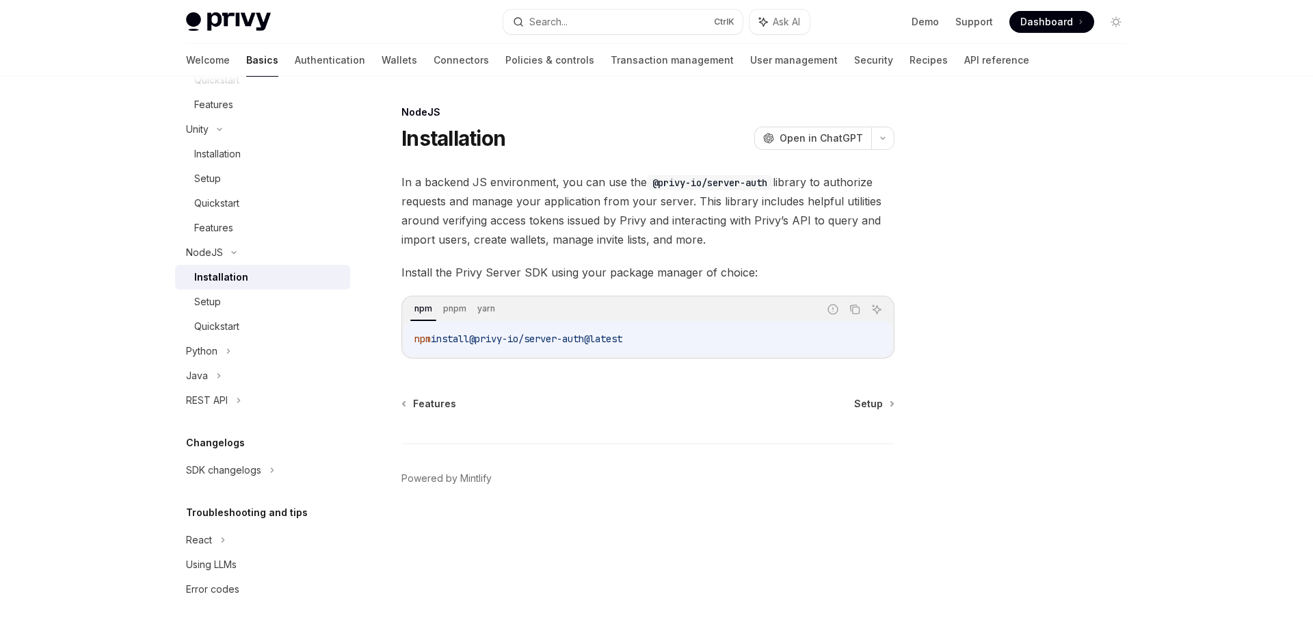
click at [576, 193] on span "In a backend JS environment, you can use the @privy-io/server-auth library to a…" at bounding box center [648, 210] width 493 height 77
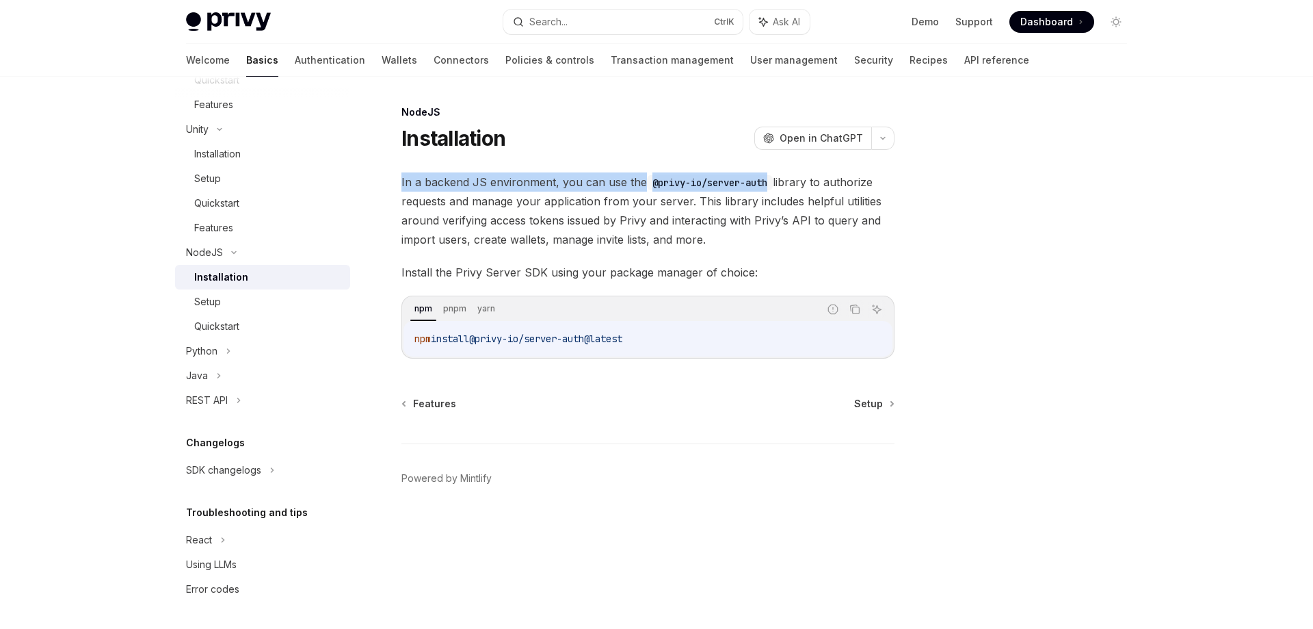
click at [576, 193] on span "In a backend JS environment, you can use the @privy-io/server-auth library to a…" at bounding box center [648, 210] width 493 height 77
click at [634, 222] on span "In a backend JS environment, you can use the @privy-io/server-auth library to a…" at bounding box center [648, 210] width 493 height 77
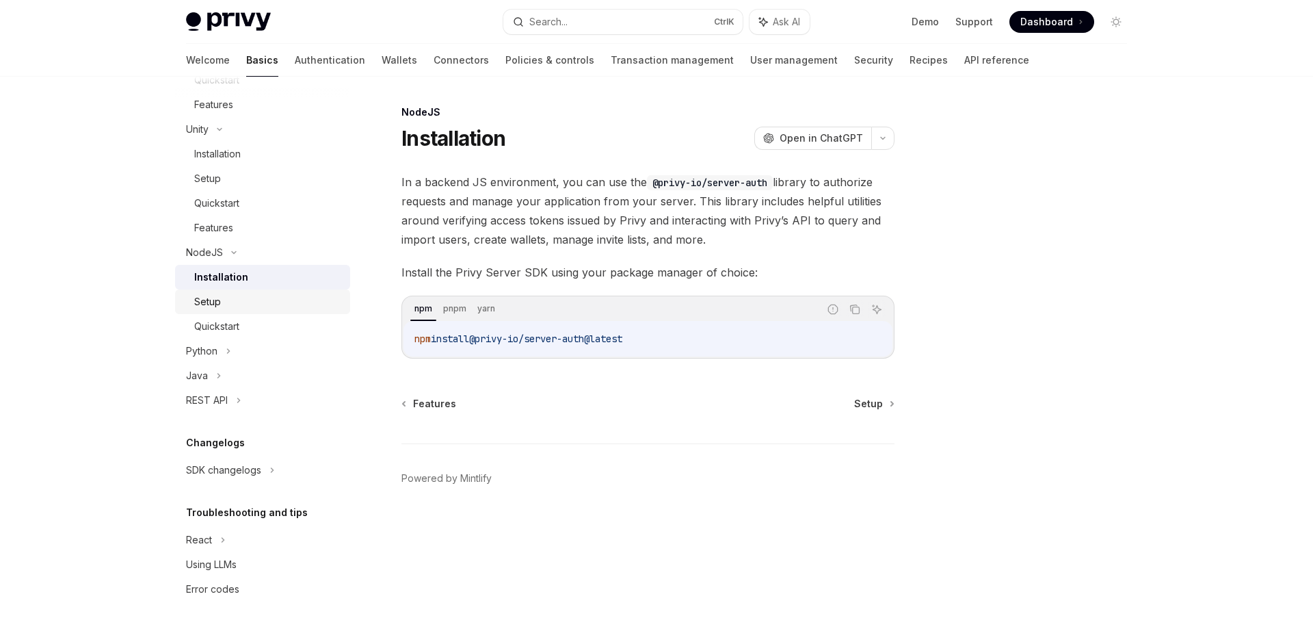
click at [204, 296] on div "Setup" at bounding box center [207, 301] width 27 height 16
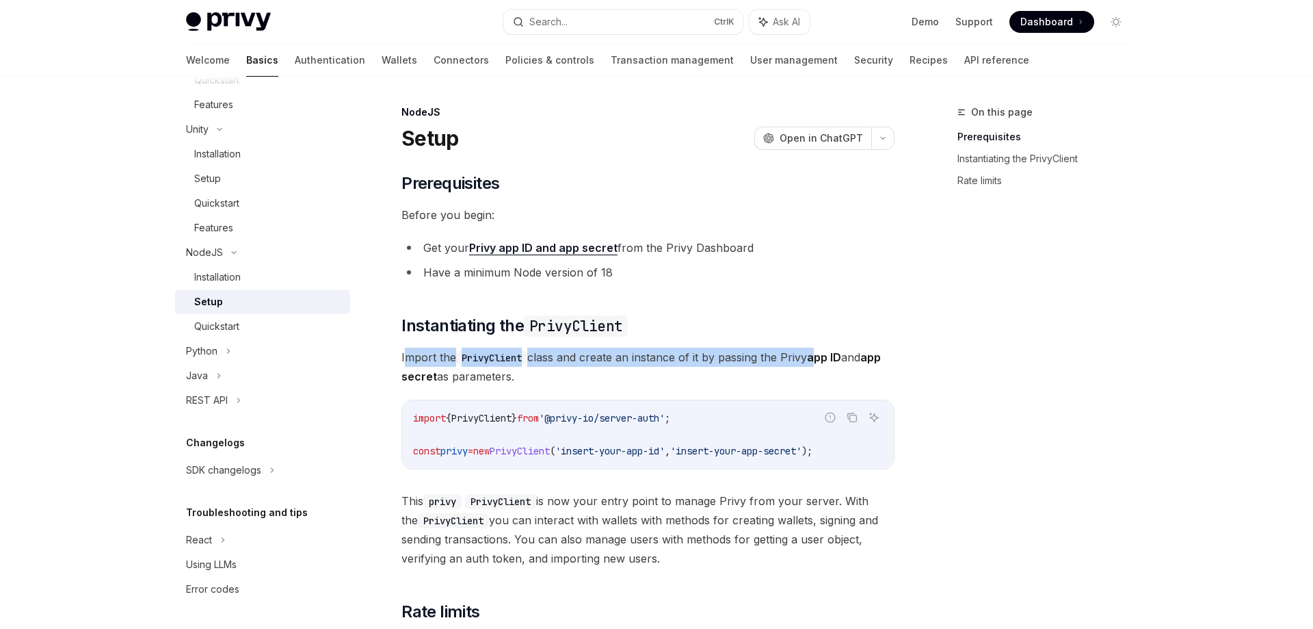
drag, startPoint x: 408, startPoint y: 354, endPoint x: 823, endPoint y: 354, distance: 415.2
click at [823, 354] on span "Import the PrivyClient class and create an instance of it by passing the Privy …" at bounding box center [648, 366] width 493 height 38
click at [644, 343] on div "​ Prerequisites Before you begin: Get your Privy app ID and app secret from the…" at bounding box center [648, 447] width 493 height 550
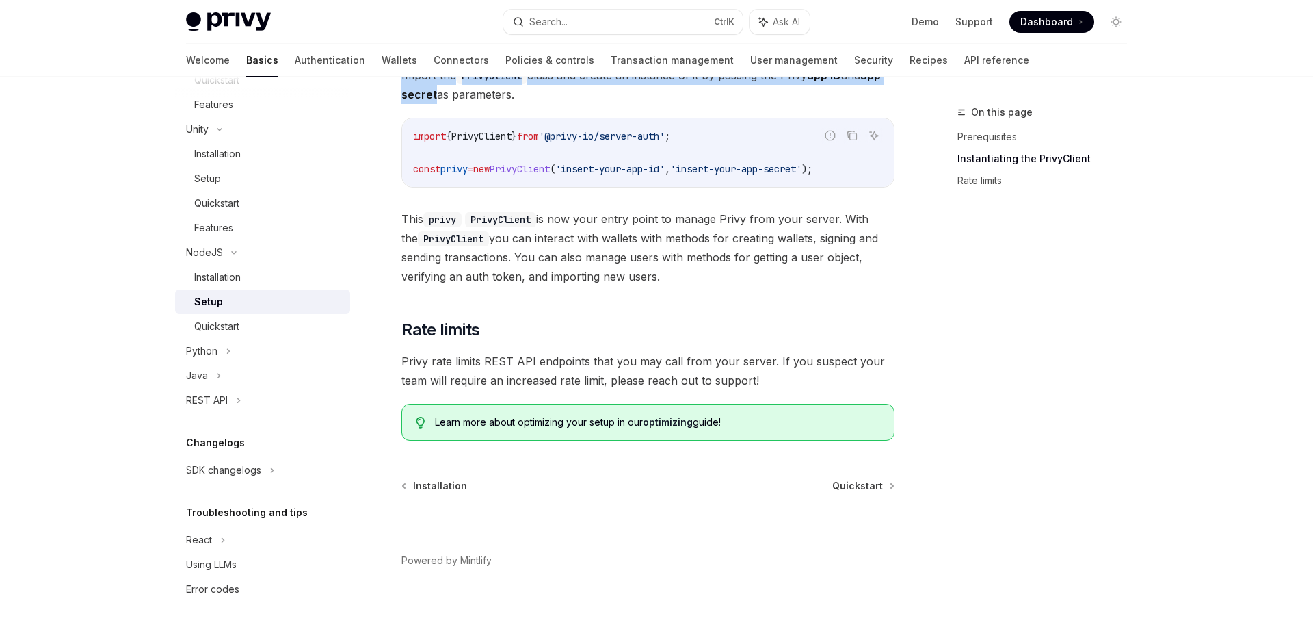
scroll to position [297, 0]
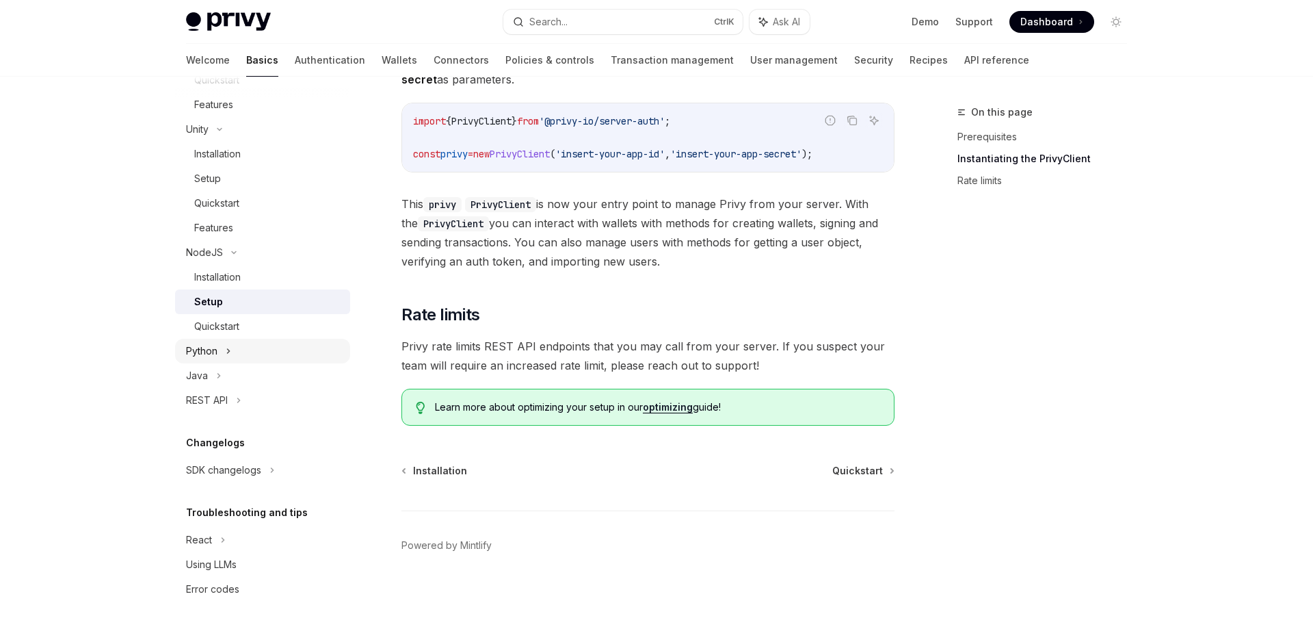
click at [218, 350] on div "Python" at bounding box center [201, 351] width 31 height 16
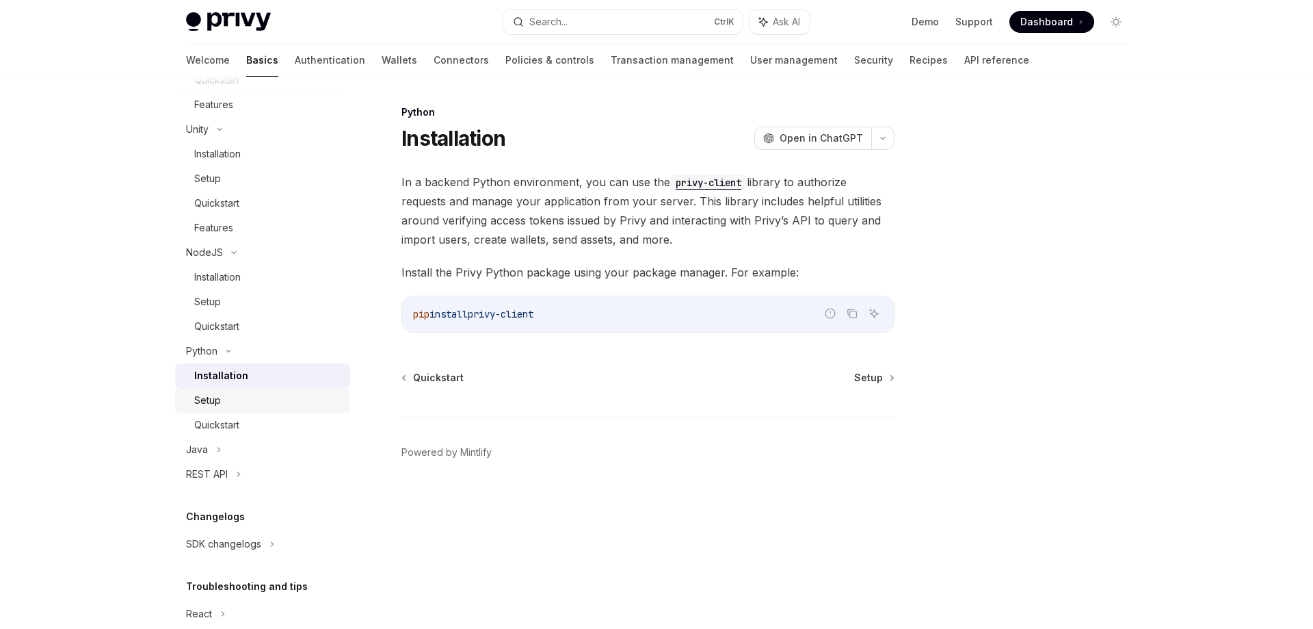
click at [233, 402] on div "Setup" at bounding box center [268, 400] width 148 height 16
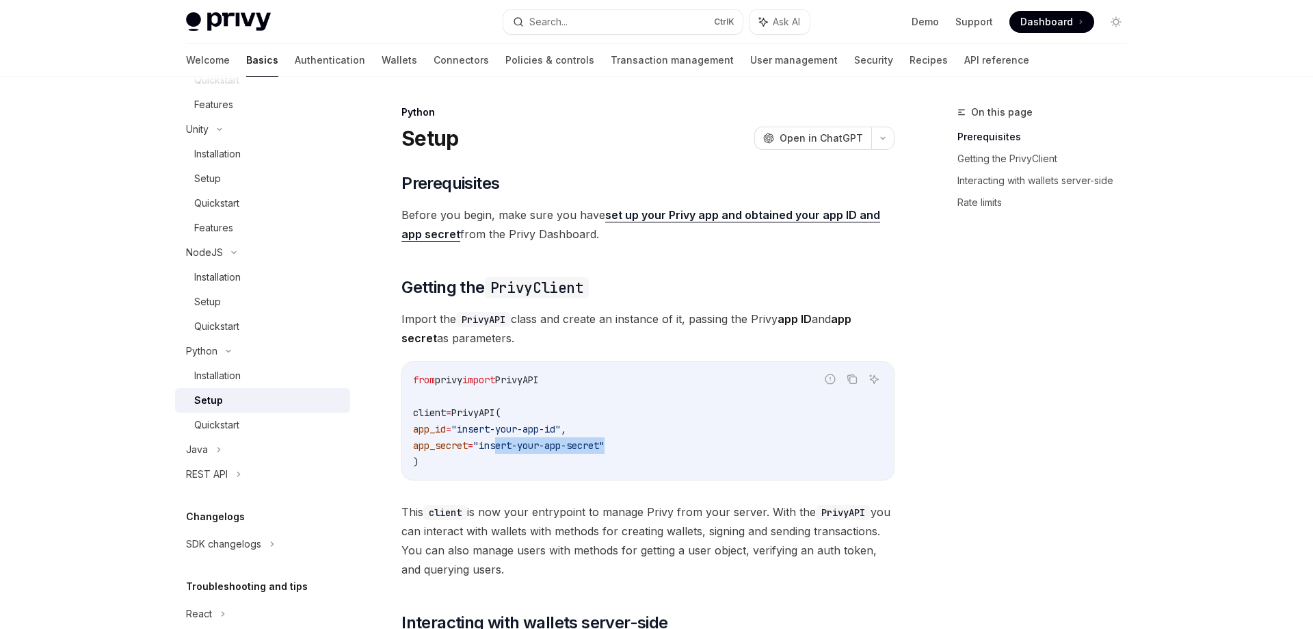
click at [656, 441] on code "from privy import PrivyAPI client = PrivyAPI( app_id = "insert-your-app-id" , a…" at bounding box center [648, 420] width 470 height 98
click at [664, 436] on code "from privy import PrivyAPI client = PrivyAPI( app_id = "insert-your-app-id" , a…" at bounding box center [648, 420] width 470 height 98
click at [206, 450] on div "Java" at bounding box center [197, 449] width 22 height 16
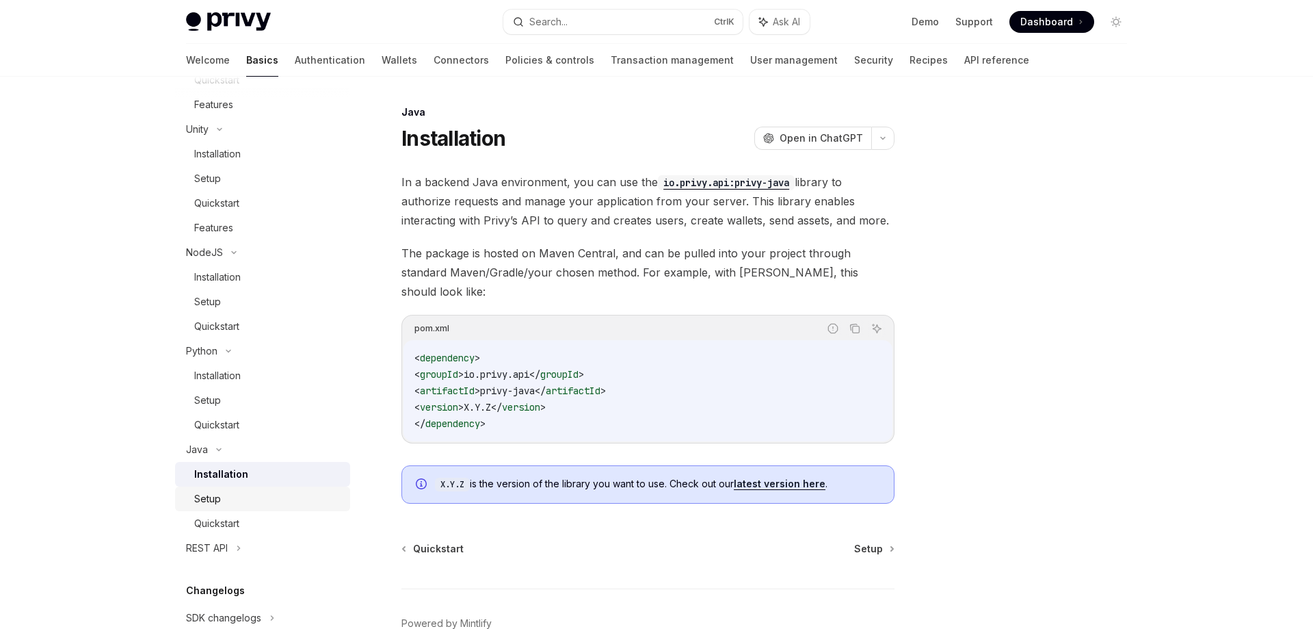
click at [208, 493] on div "Setup" at bounding box center [207, 498] width 27 height 16
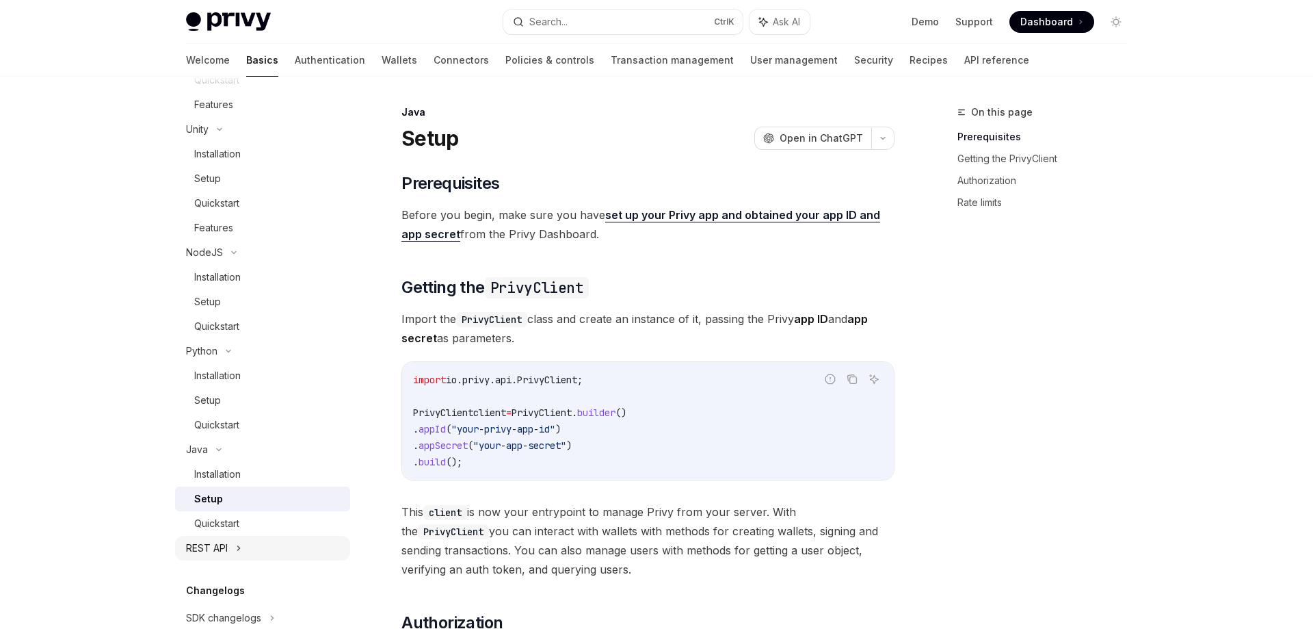
click at [229, 542] on div "REST API" at bounding box center [262, 548] width 175 height 25
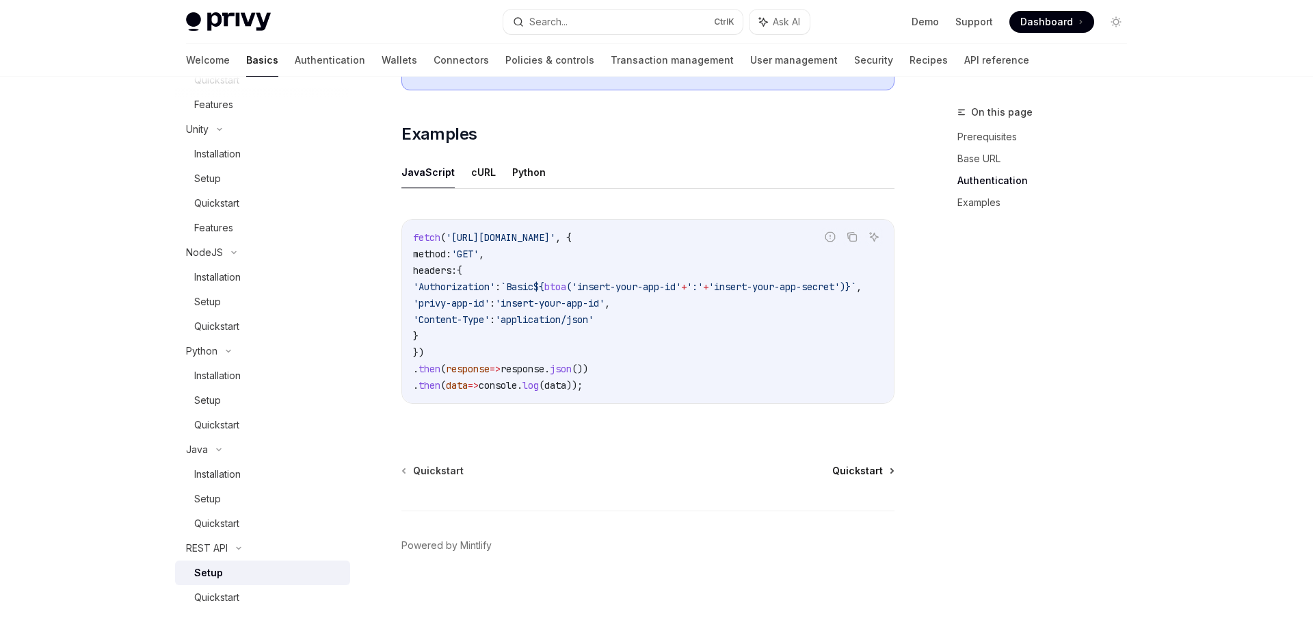
click at [858, 471] on span "Quickstart" at bounding box center [857, 471] width 51 height 14
type textarea "*"
